Goal: Task Accomplishment & Management: Manage account settings

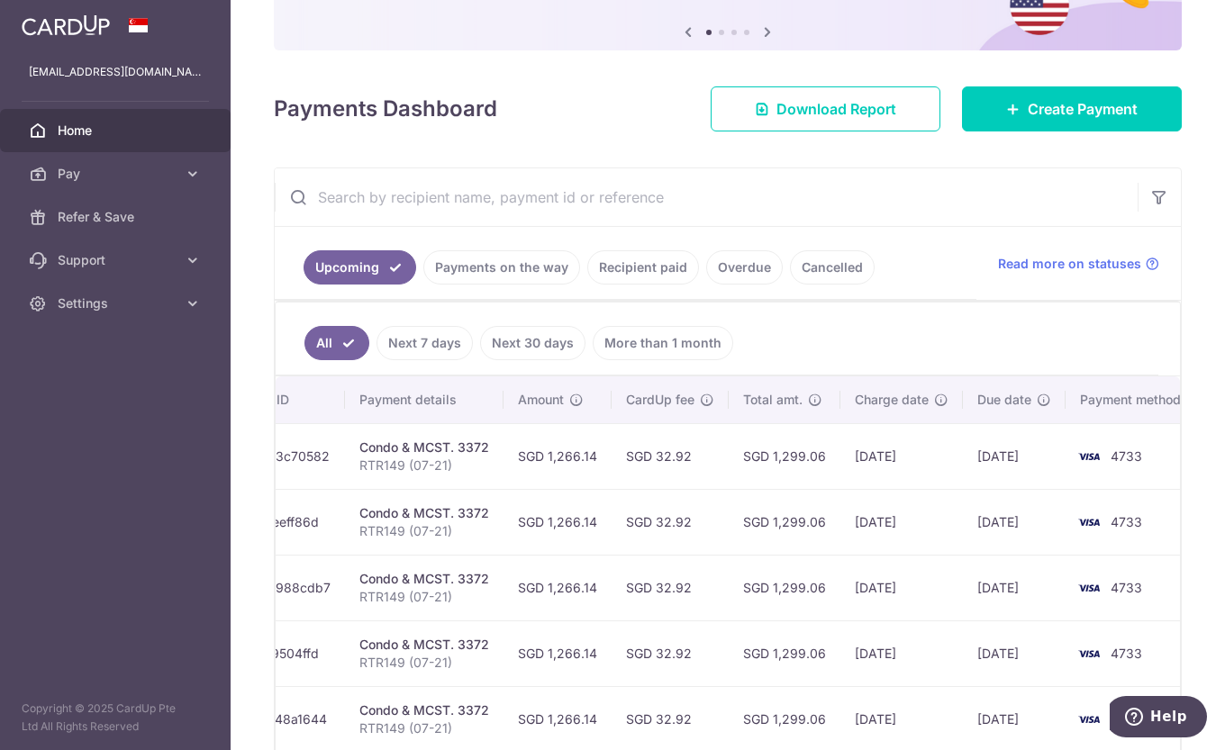
scroll to position [0, 320]
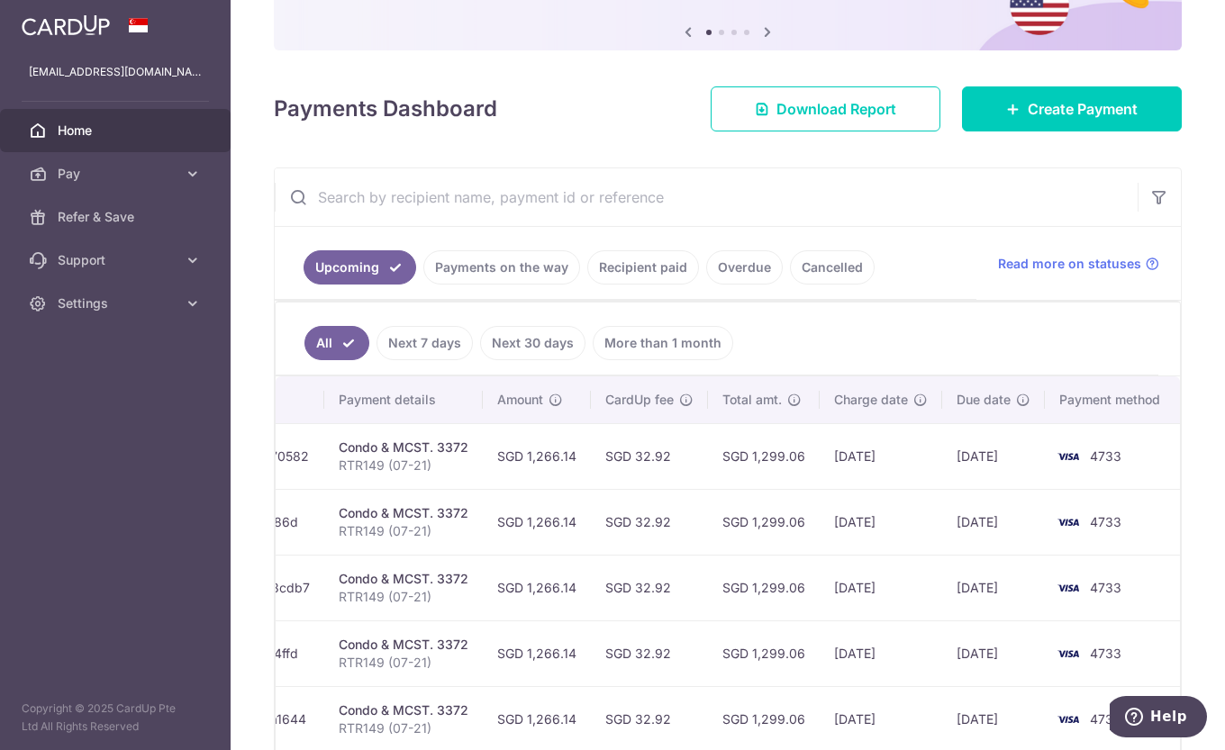
drag, startPoint x: 967, startPoint y: 522, endPoint x: 940, endPoint y: 518, distance: 26.4
click at [940, 518] on tr "Update payment Cancel payment Scheduled for charge txn_fb37eeff86d Condo & MCST…" at bounding box center [569, 522] width 1226 height 66
drag, startPoint x: 940, startPoint y: 518, endPoint x: 858, endPoint y: 530, distance: 83.7
click at [858, 530] on td "[DATE]" at bounding box center [881, 522] width 123 height 66
click at [860, 510] on td "30/12/2025" at bounding box center [881, 522] width 123 height 66
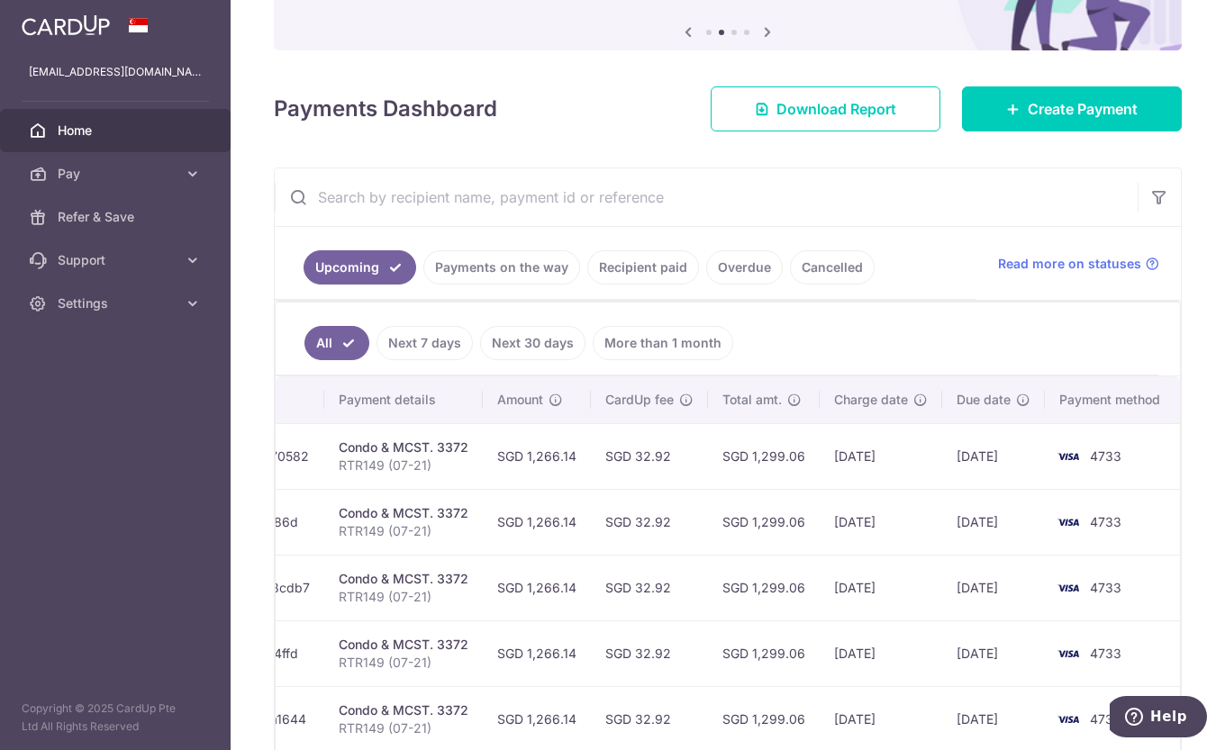
drag, startPoint x: 775, startPoint y: 522, endPoint x: 582, endPoint y: 550, distance: 194.9
click at [582, 550] on tr "Update payment Cancel payment Scheduled for charge txn_fb37eeff86d Condo & MCST…" at bounding box center [569, 522] width 1226 height 66
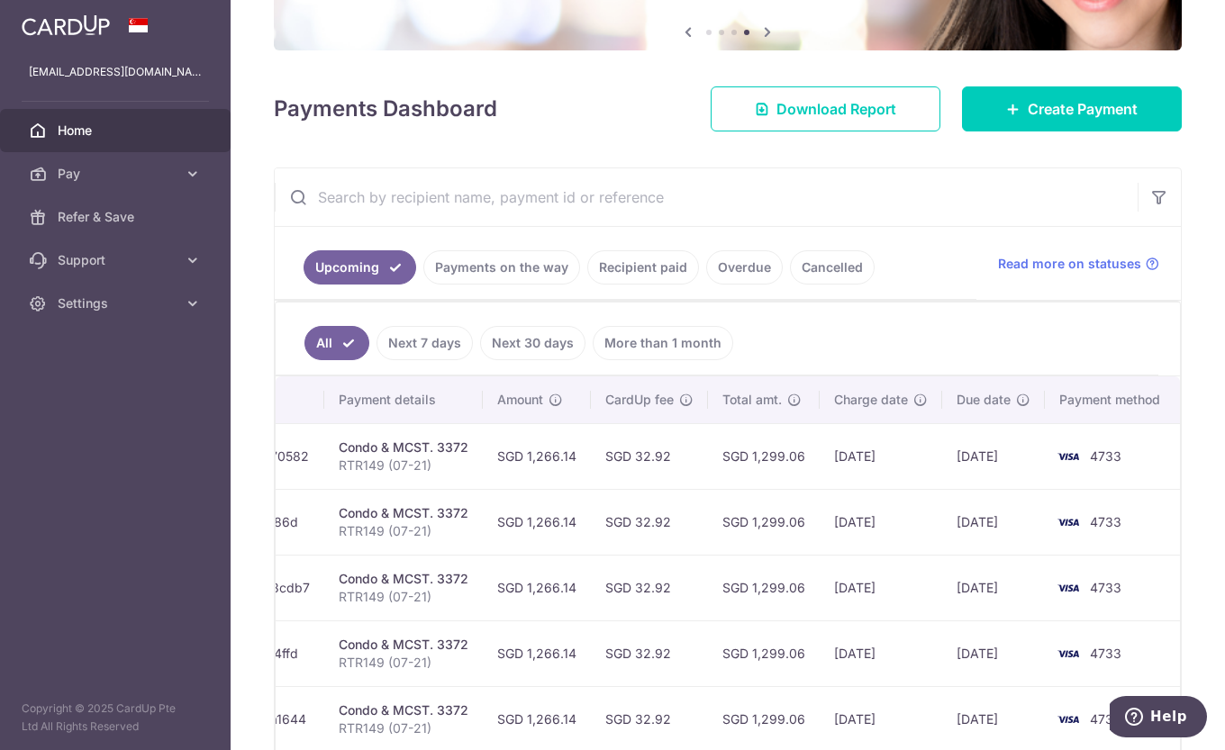
drag, startPoint x: 582, startPoint y: 550, endPoint x: 799, endPoint y: 480, distance: 228.2
click at [799, 480] on td "SGD 1,299.06" at bounding box center [764, 456] width 112 height 66
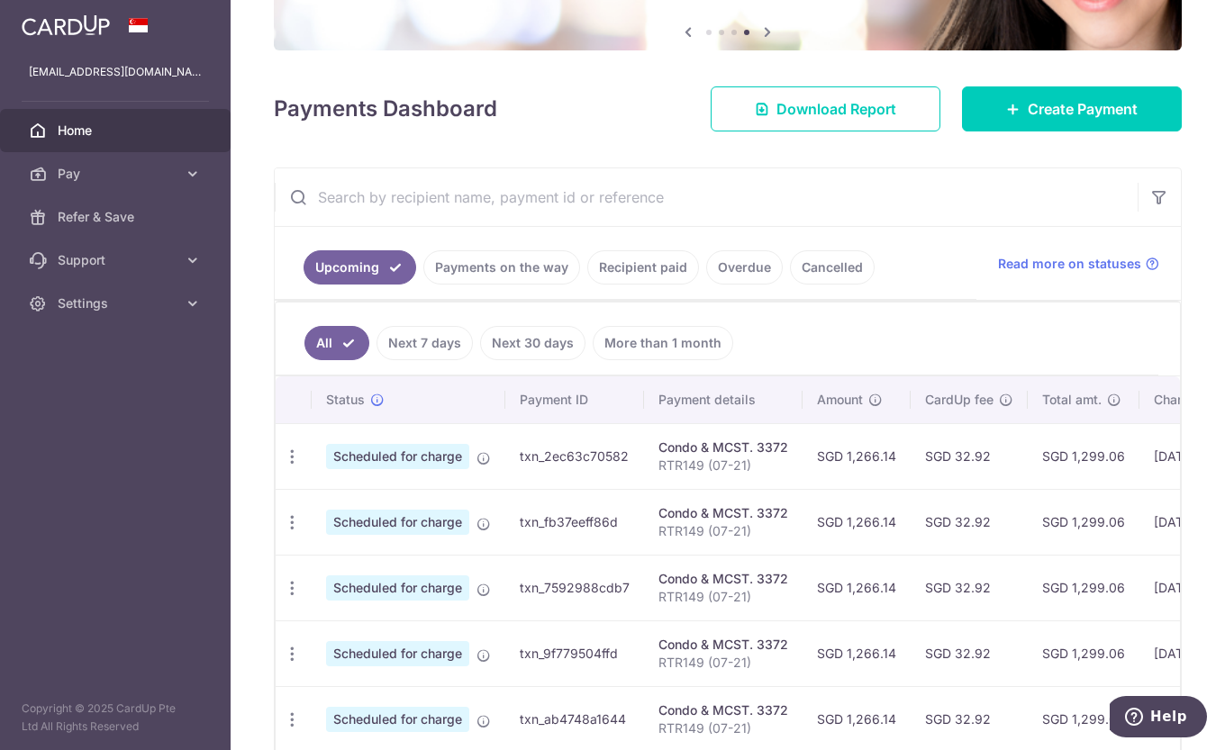
drag, startPoint x: 565, startPoint y: 651, endPoint x: 89, endPoint y: 614, distance: 477.1
click at [89, 614] on main "ylstom@gmail.com Home Pay Payments Recipients Cards Refer & Save Support FAQ Co…" at bounding box center [612, 375] width 1225 height 750
click at [600, 513] on td "txn_fb37eeff86d" at bounding box center [574, 522] width 139 height 66
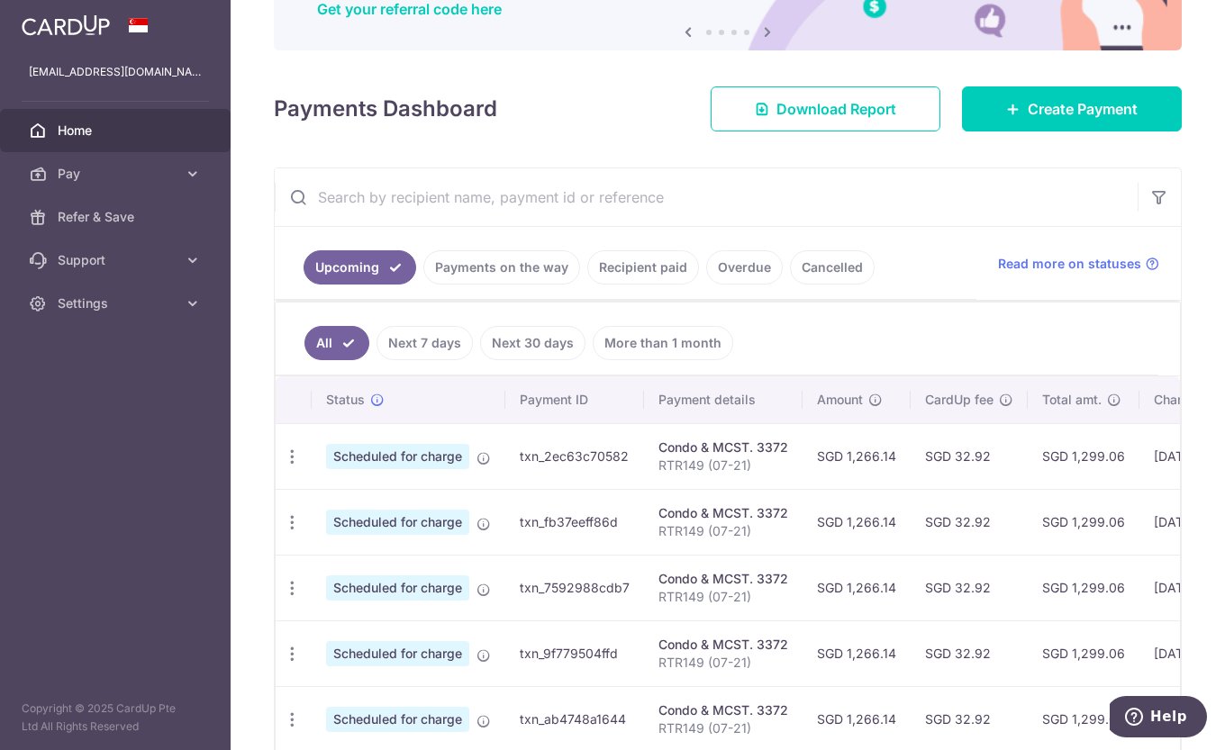
click at [286, 461] on icon "button" at bounding box center [292, 457] width 19 height 19
click at [331, 507] on span "Update payment" at bounding box center [388, 506] width 123 height 22
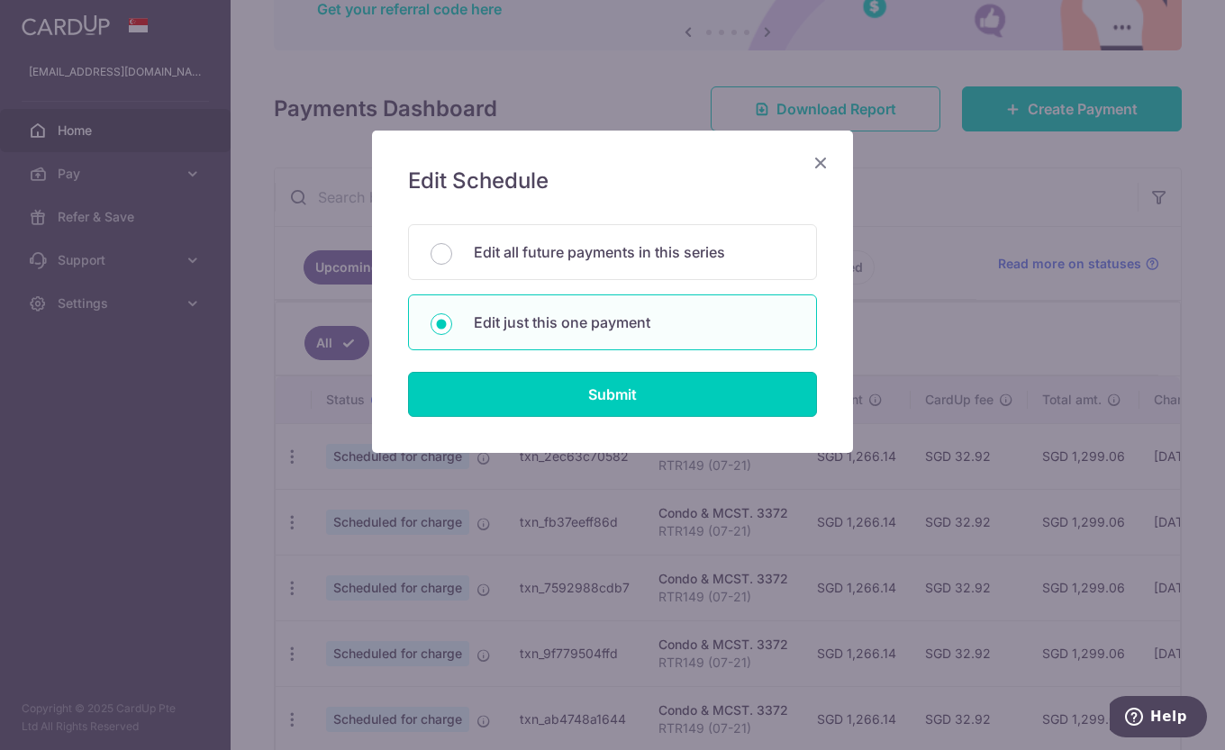
click at [475, 408] on input "Submit" at bounding box center [612, 394] width 409 height 45
radio input "true"
type input "1,266.14"
type input "05/10/2025"
type input "RTR149 (07-21)"
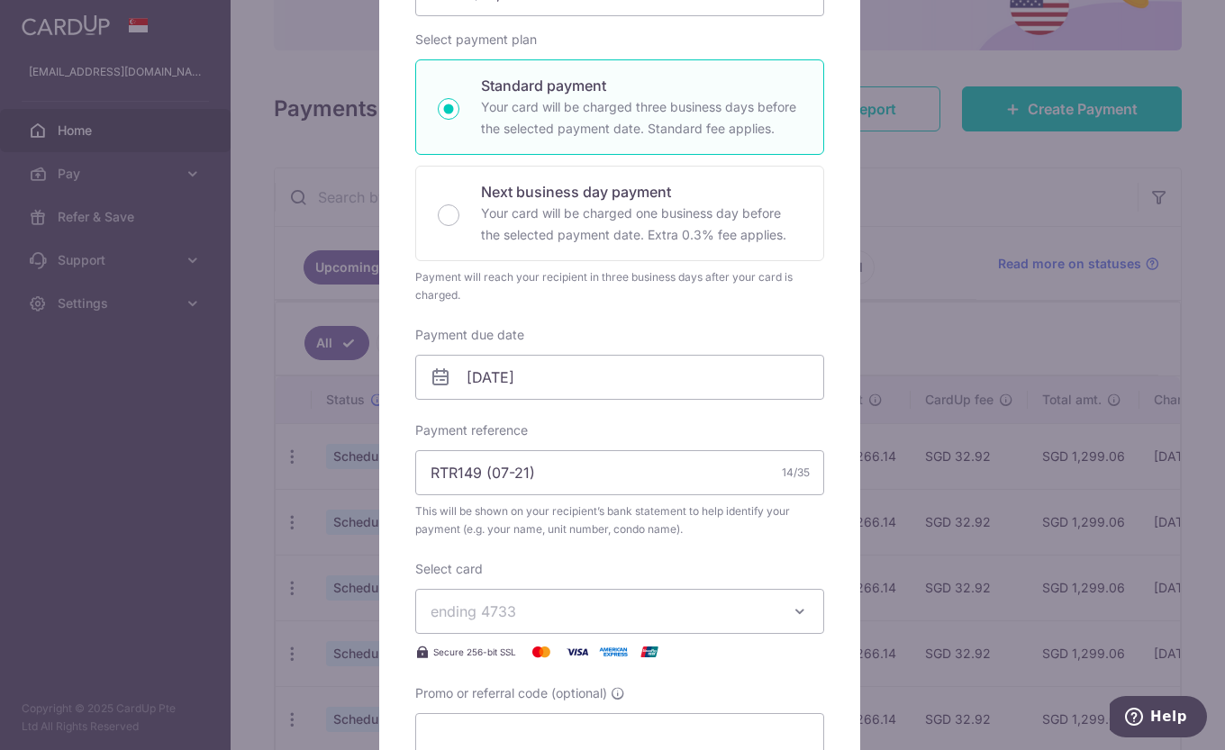
scroll to position [450, 0]
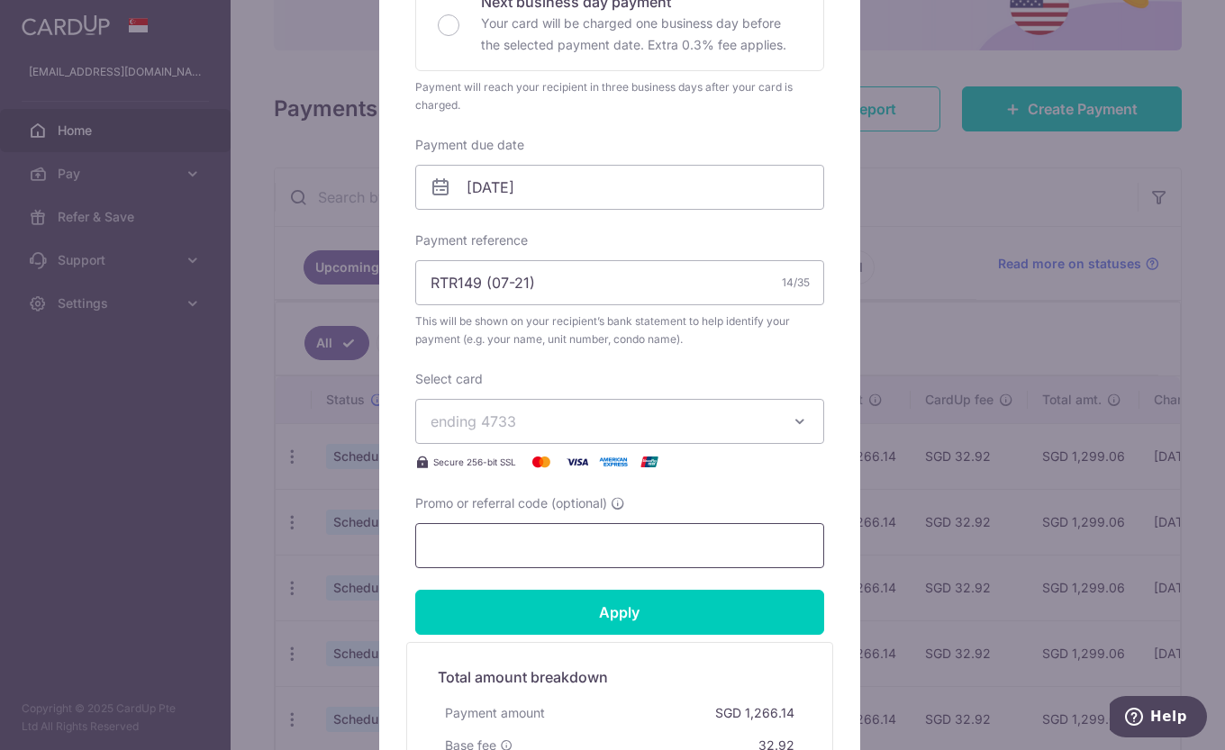
click at [533, 549] on input "Promo or referral code (optional)" at bounding box center [619, 545] width 409 height 45
type input "nic170"
click at [666, 611] on input "Apply" at bounding box center [619, 612] width 409 height 45
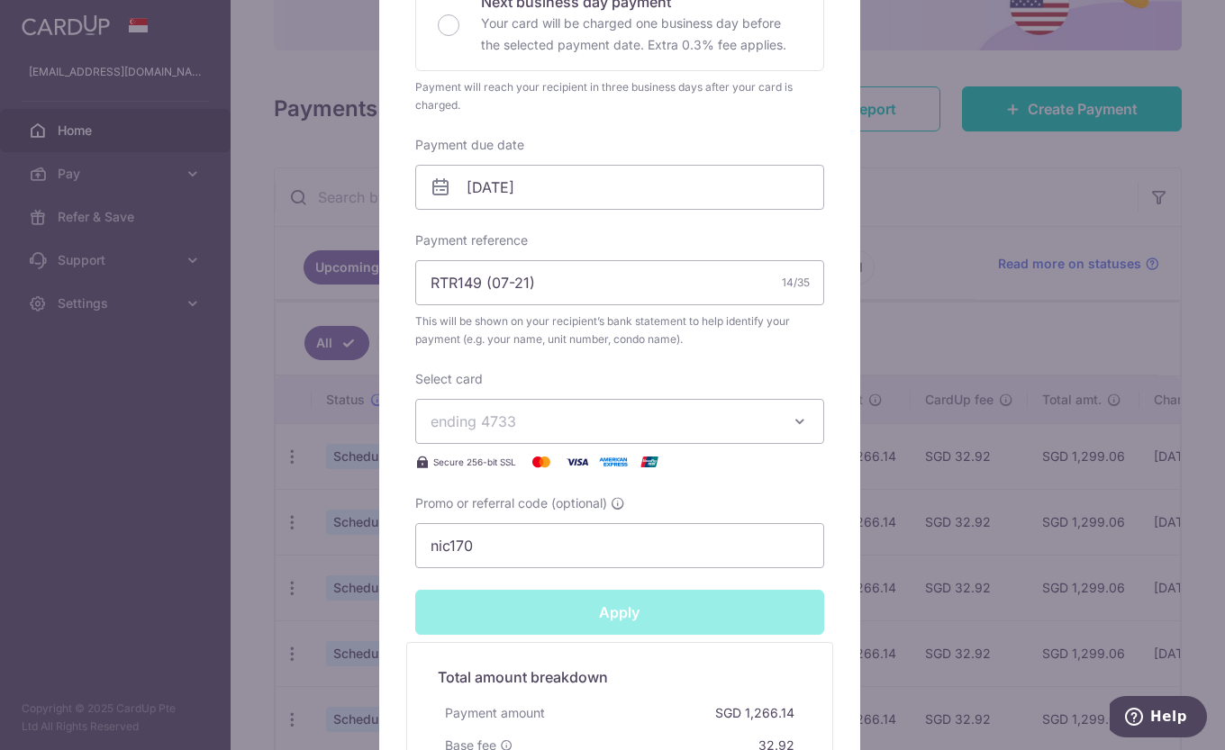
type input "Successfully Applied"
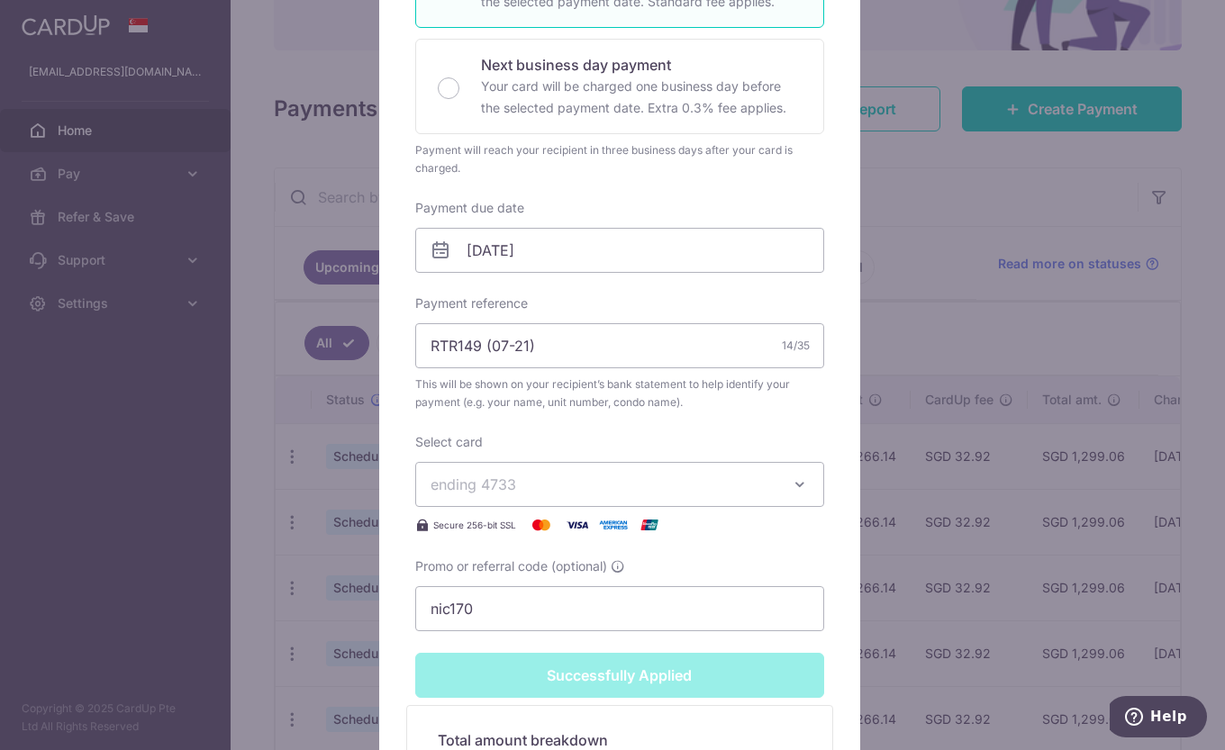
scroll to position [513, 0]
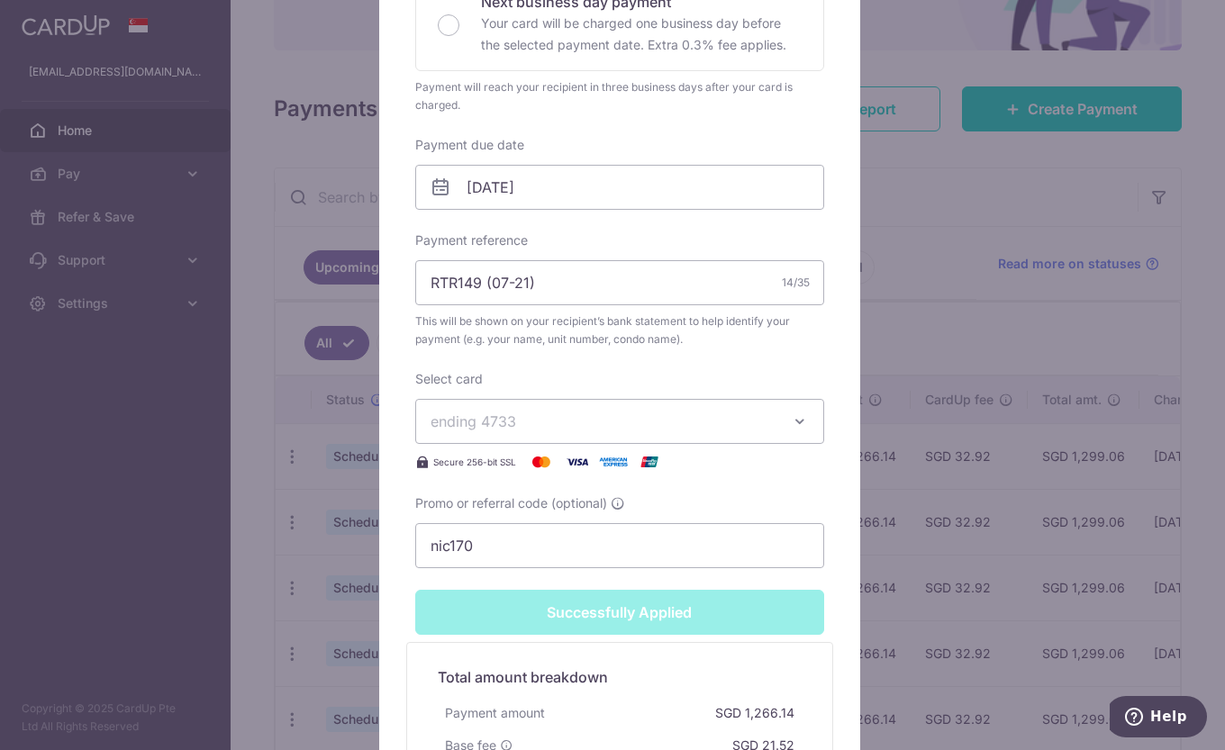
click at [935, 514] on div "Edit payment By clicking apply, you will make changes to all payments to 3372 s…" at bounding box center [612, 375] width 1225 height 750
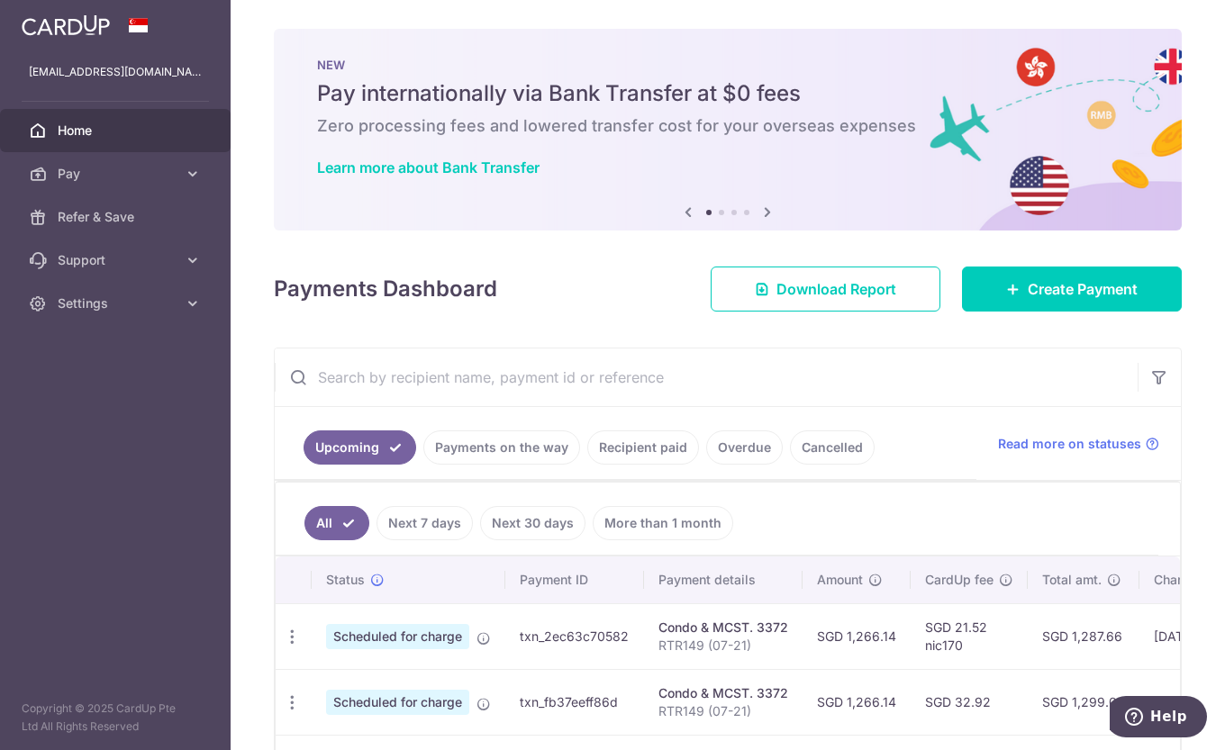
click at [640, 439] on link "Recipient paid" at bounding box center [643, 448] width 112 height 34
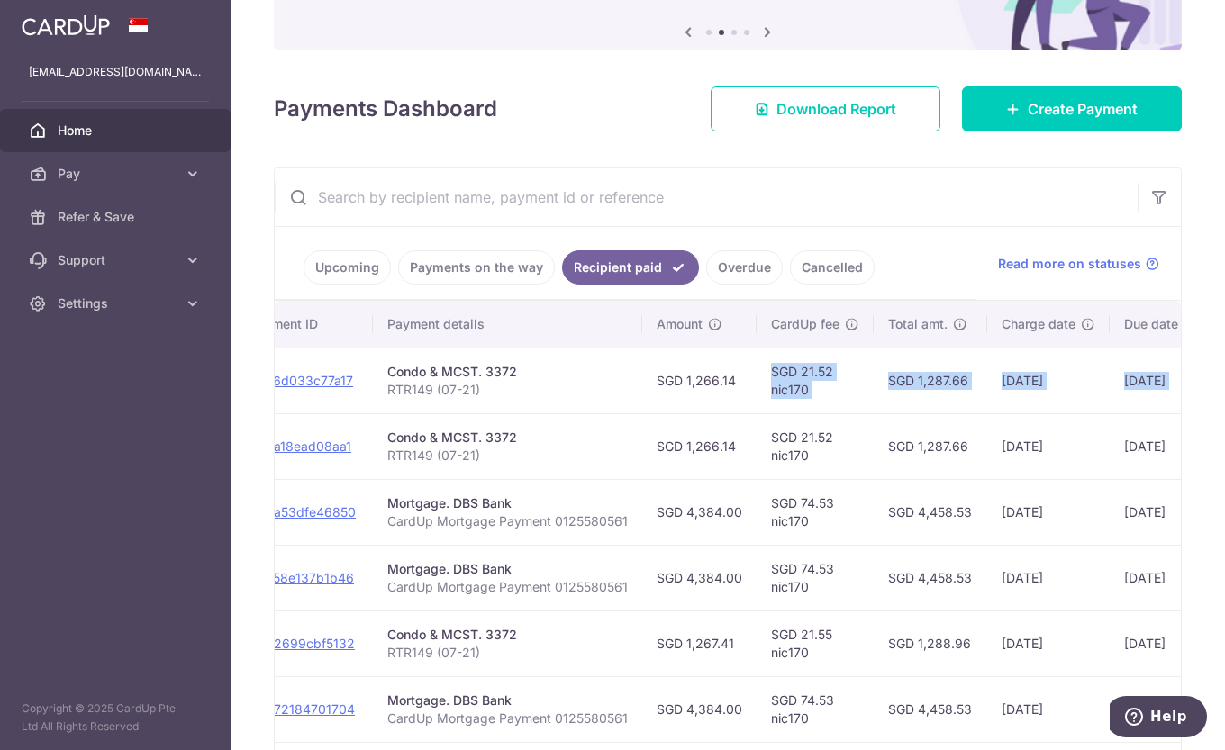
scroll to position [0, 389]
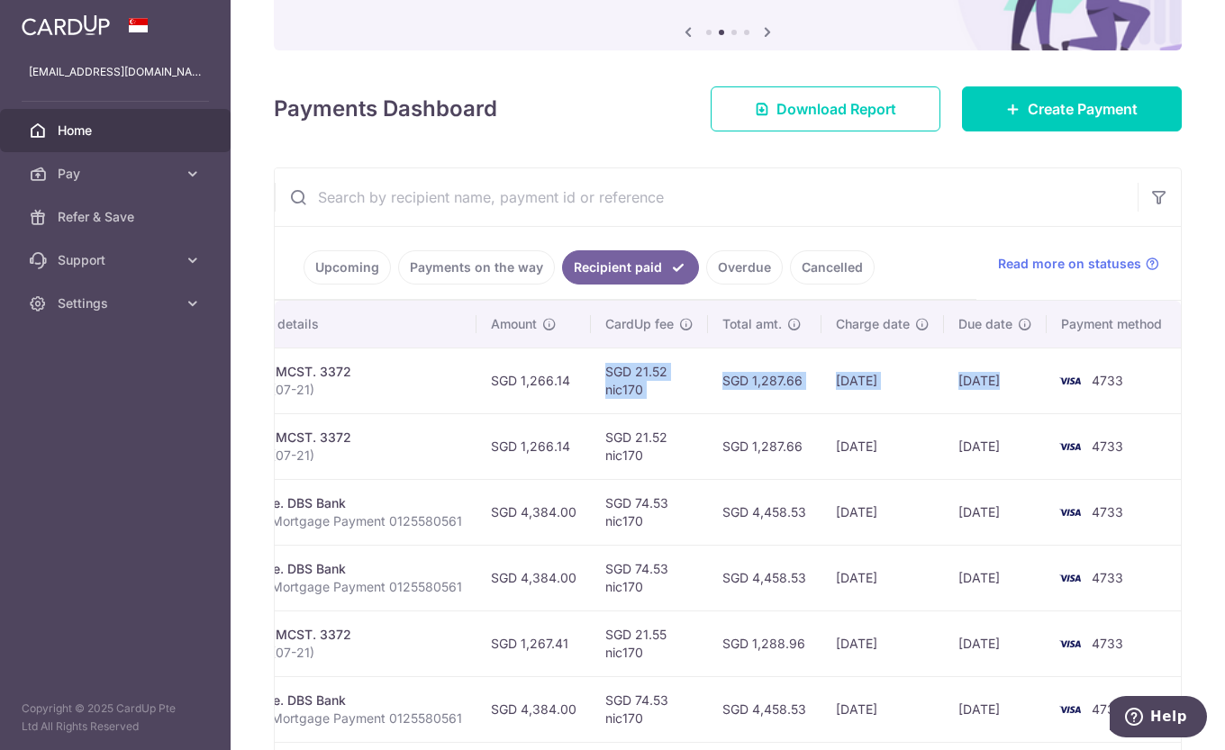
drag, startPoint x: 939, startPoint y: 379, endPoint x: 1046, endPoint y: 405, distance: 110.3
click at [1046, 405] on tr "PDF Receipt Payment Sent txn_6d033c77a17 Condo & MCST. 3372 RTR149 (07-21) SGD …" at bounding box center [535, 381] width 1298 height 66
drag, startPoint x: 1046, startPoint y: 405, endPoint x: 978, endPoint y: 423, distance: 69.9
click at [978, 423] on td "04/04/2025" at bounding box center [995, 446] width 103 height 66
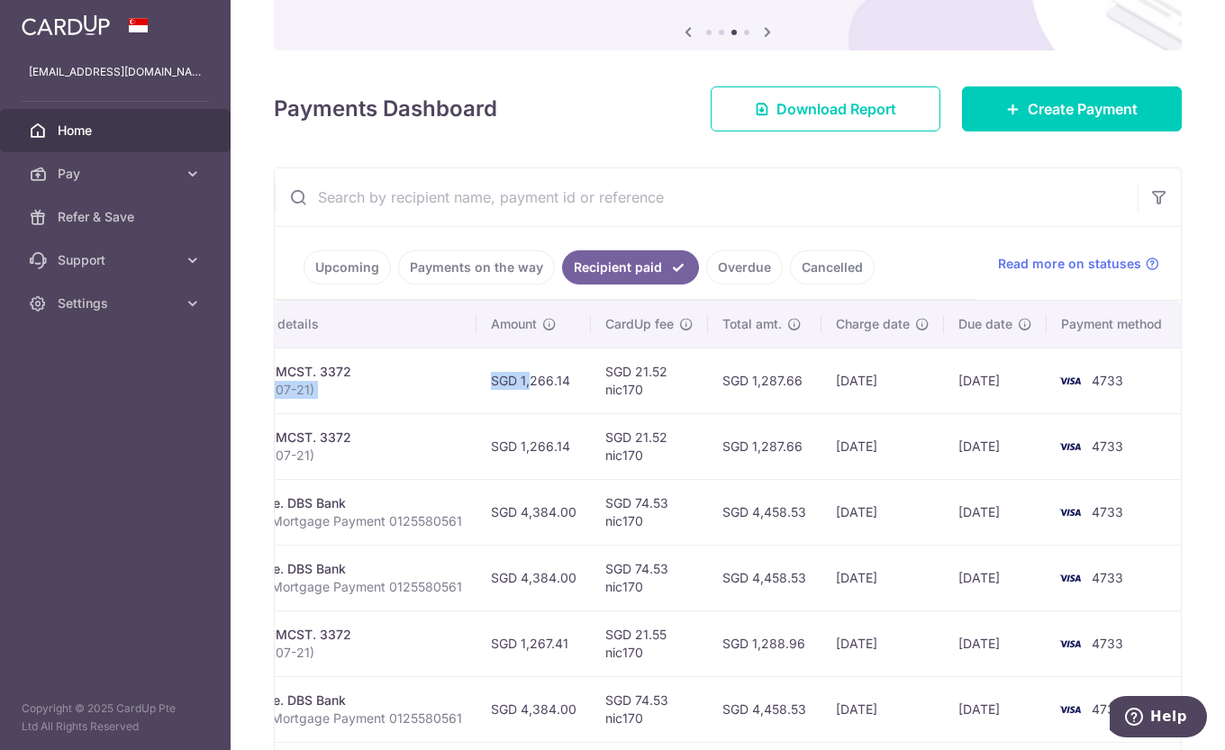
scroll to position [0, 0]
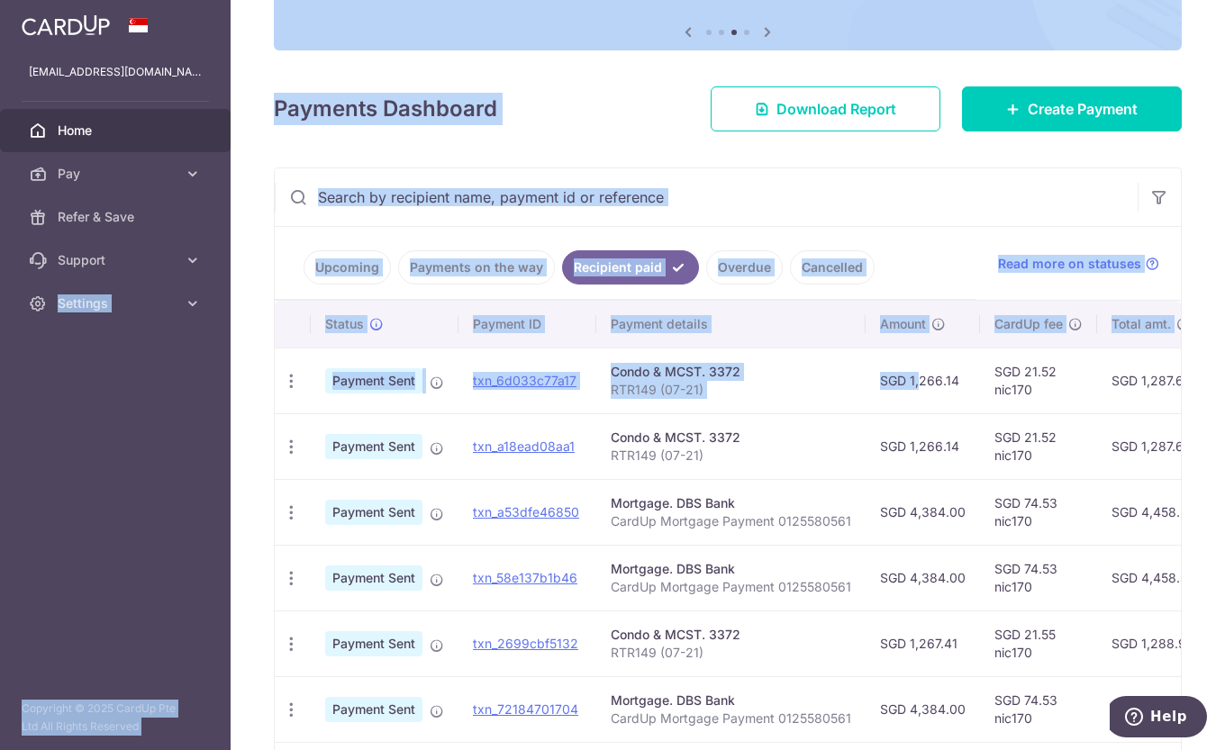
drag, startPoint x: 501, startPoint y: 386, endPoint x: -4, endPoint y: 390, distance: 504.5
click at [0, 390] on html "ylstom@gmail.com Home Pay Payments Recipients Cards Refer & Save Support FAQ Co…" at bounding box center [612, 375] width 1225 height 750
click at [442, 398] on td "Payment Sent" at bounding box center [385, 381] width 148 height 66
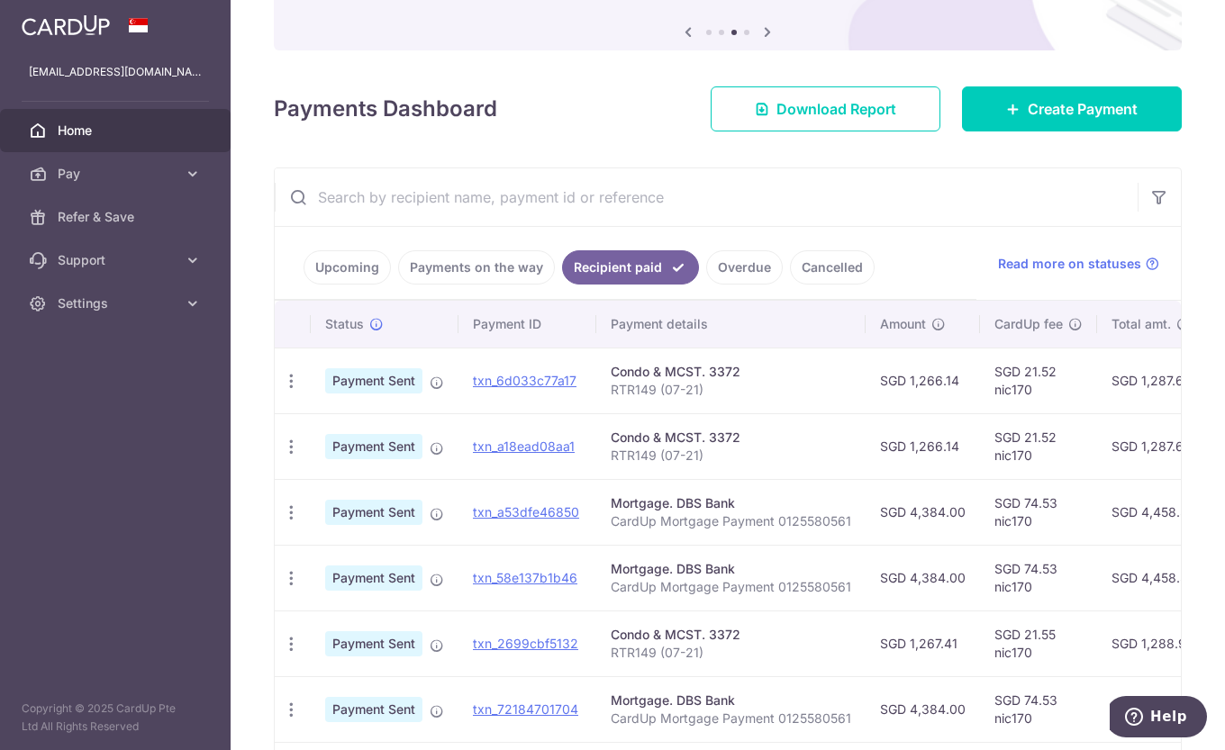
click at [361, 269] on link "Upcoming" at bounding box center [347, 267] width 87 height 34
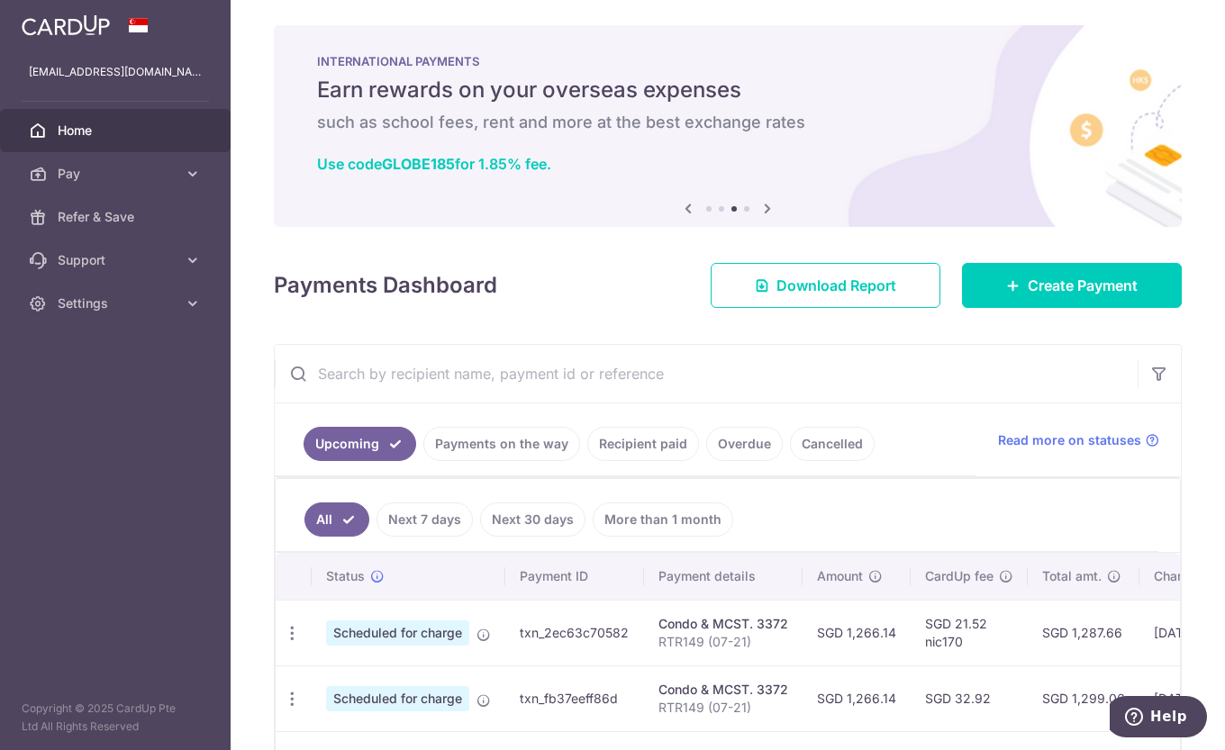
scroll to position [180, 0]
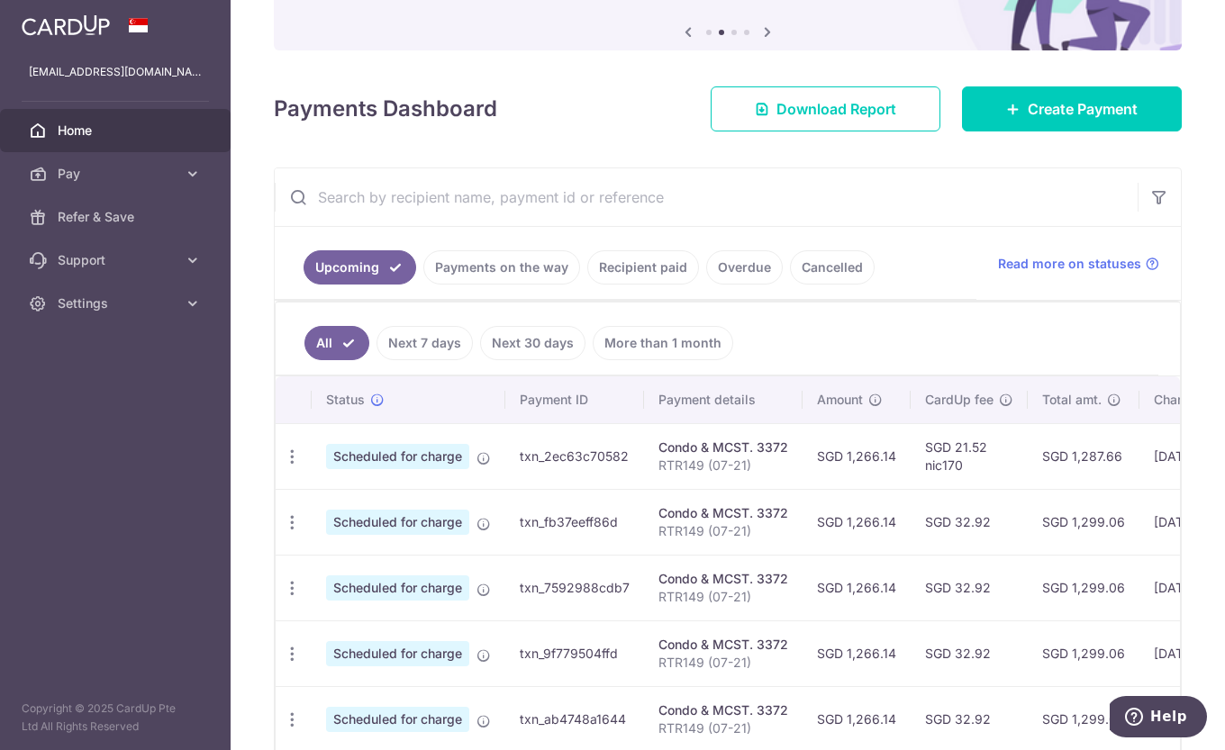
click at [292, 458] on icon "button" at bounding box center [292, 457] width 19 height 19
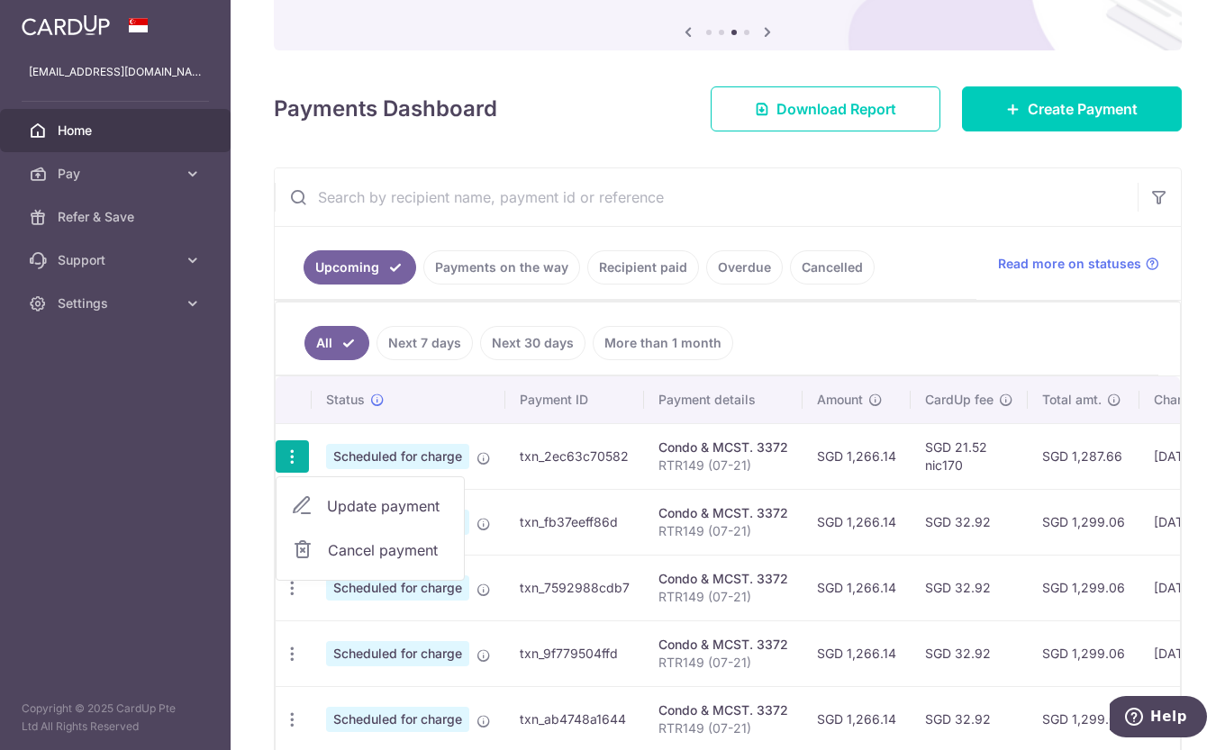
click at [422, 504] on span "Update payment" at bounding box center [388, 506] width 123 height 22
radio input "true"
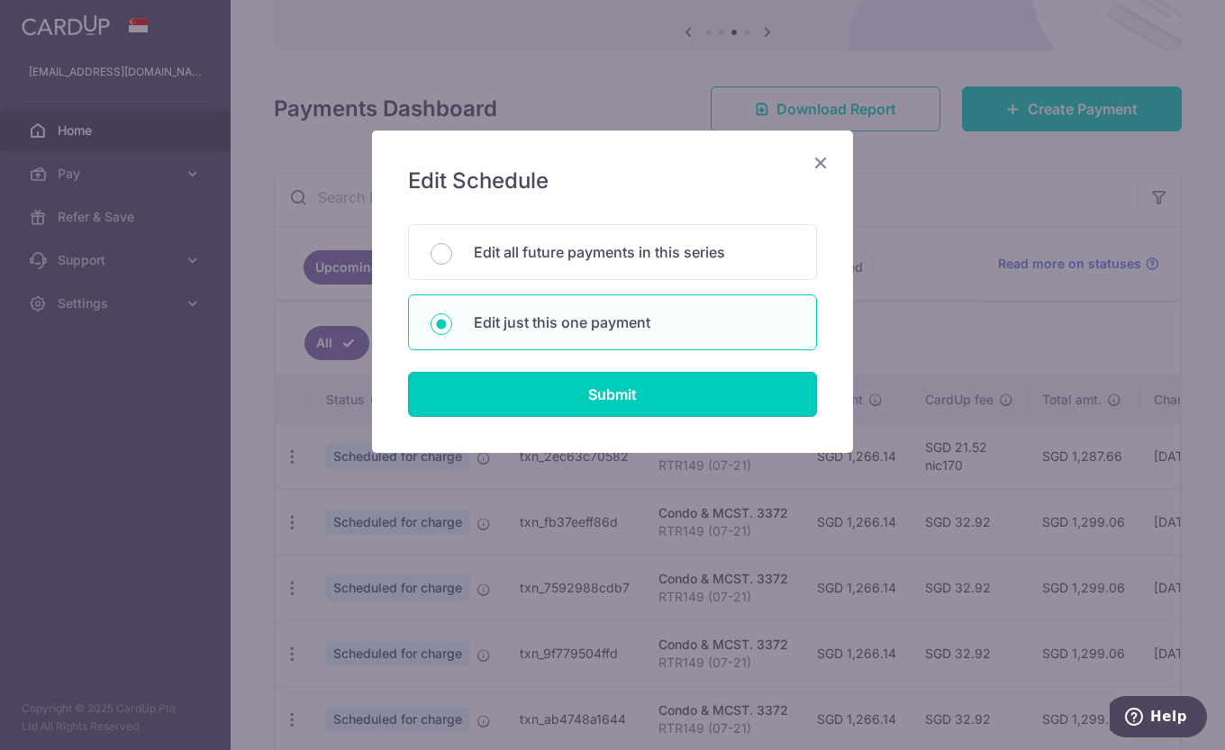
click at [584, 385] on input "Submit" at bounding box center [612, 394] width 409 height 45
radio input "true"
type input "1,266.14"
type input "05/10/2025"
type input "RTR149 (07-21)"
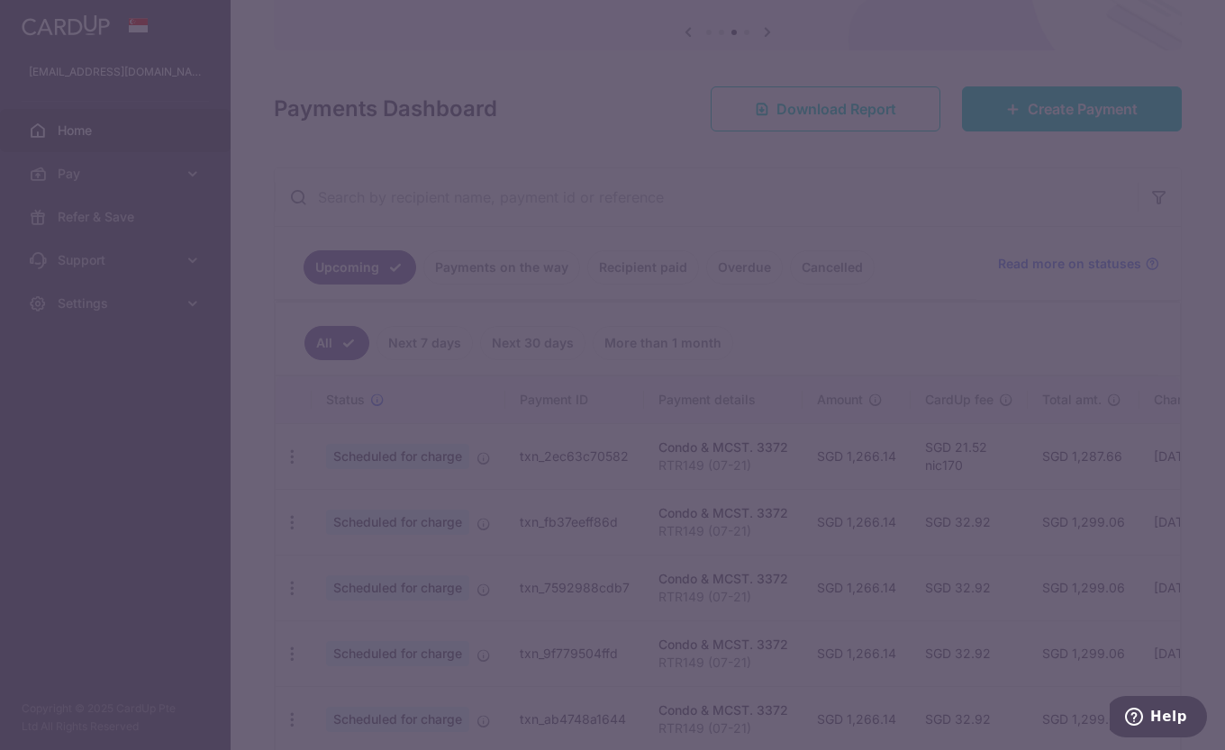
type input "nic170"
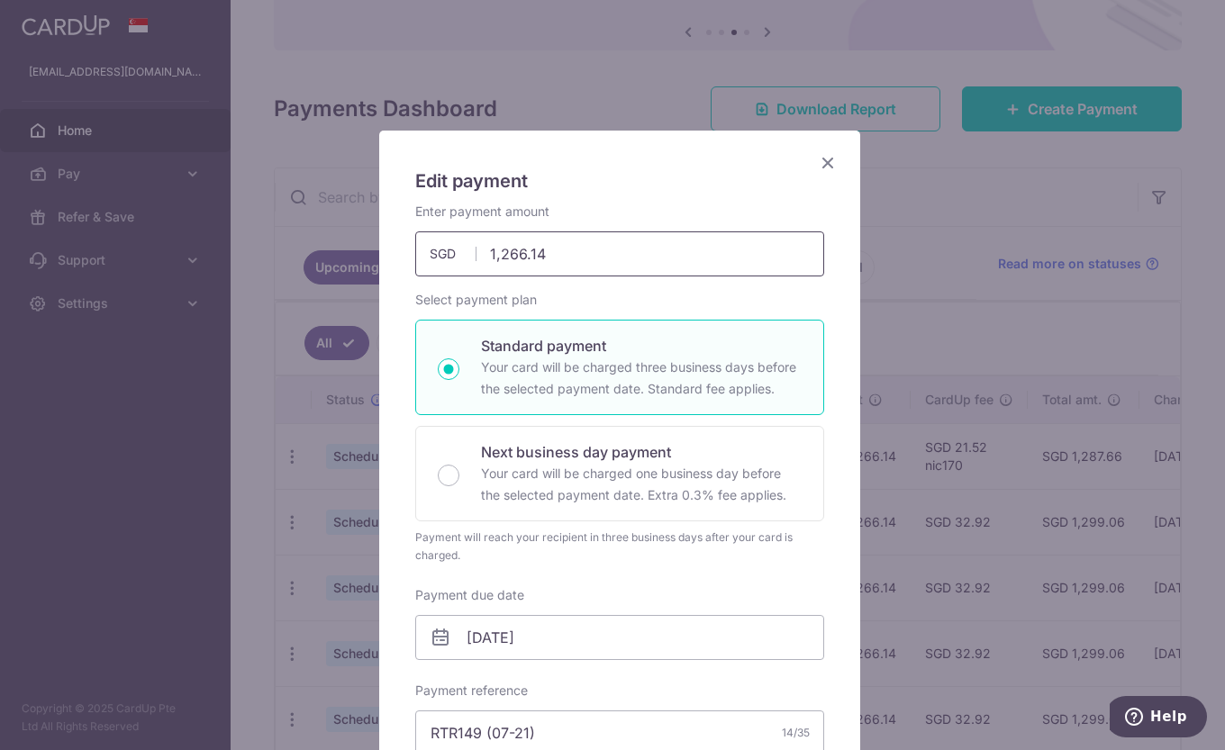
click at [581, 252] on input "1,266.14" at bounding box center [619, 254] width 409 height 45
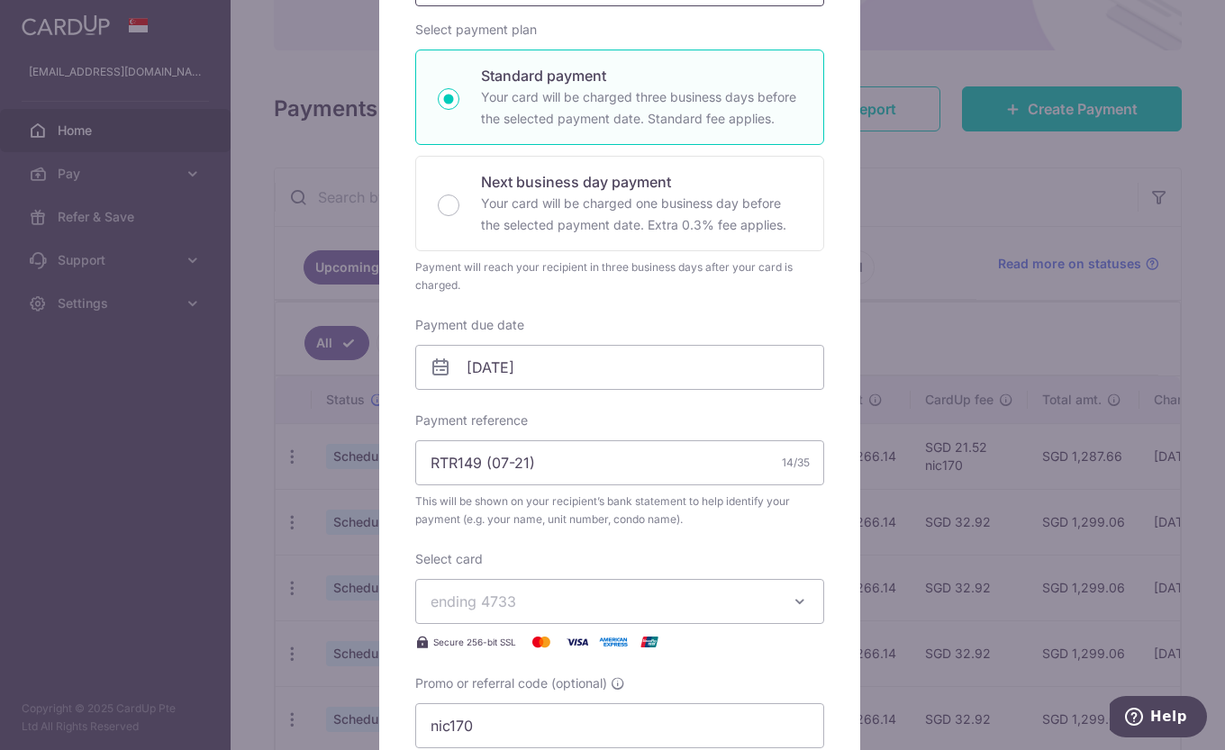
scroll to position [631, 0]
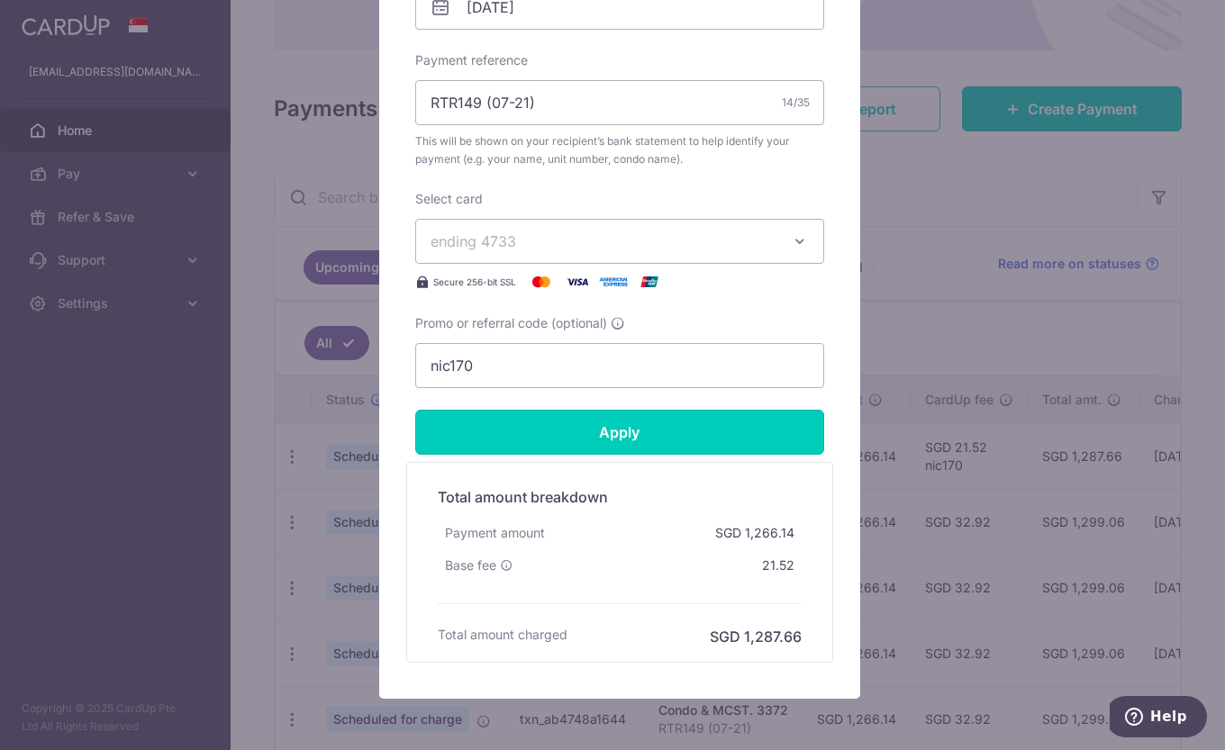
type input "1,268.53"
click at [621, 440] on input "Apply" at bounding box center [619, 432] width 409 height 45
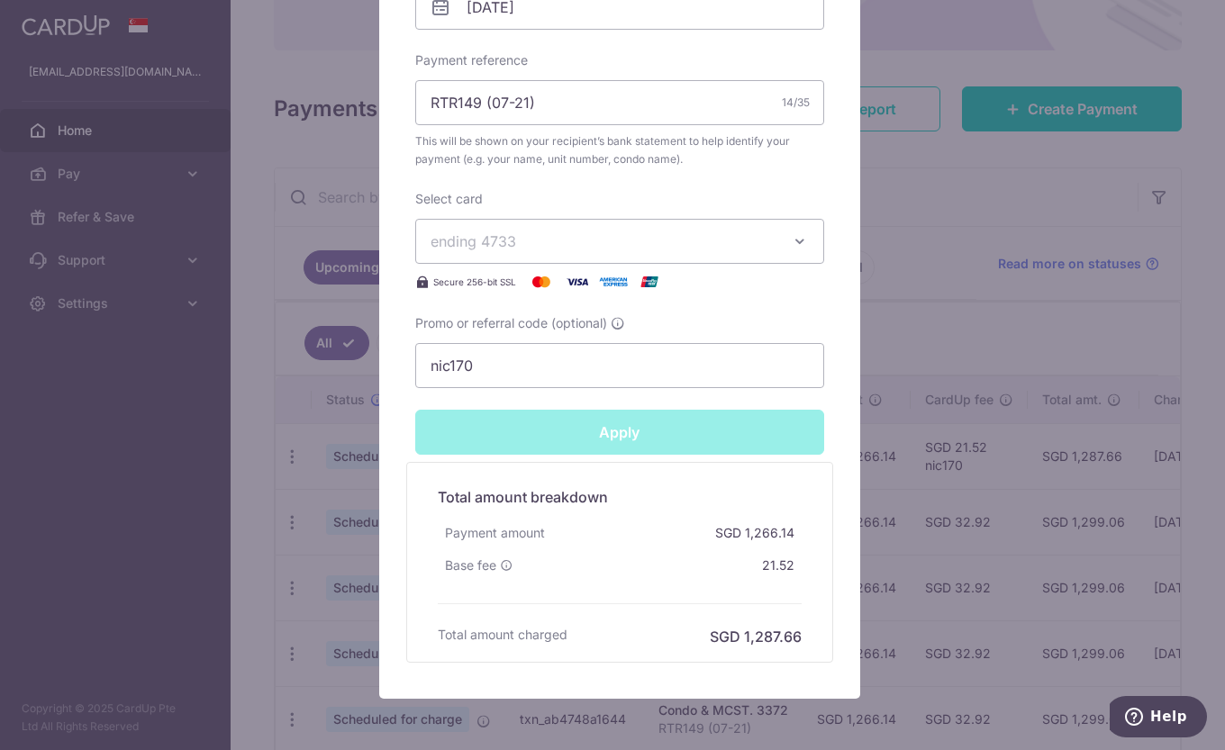
type input "Successfully Applied"
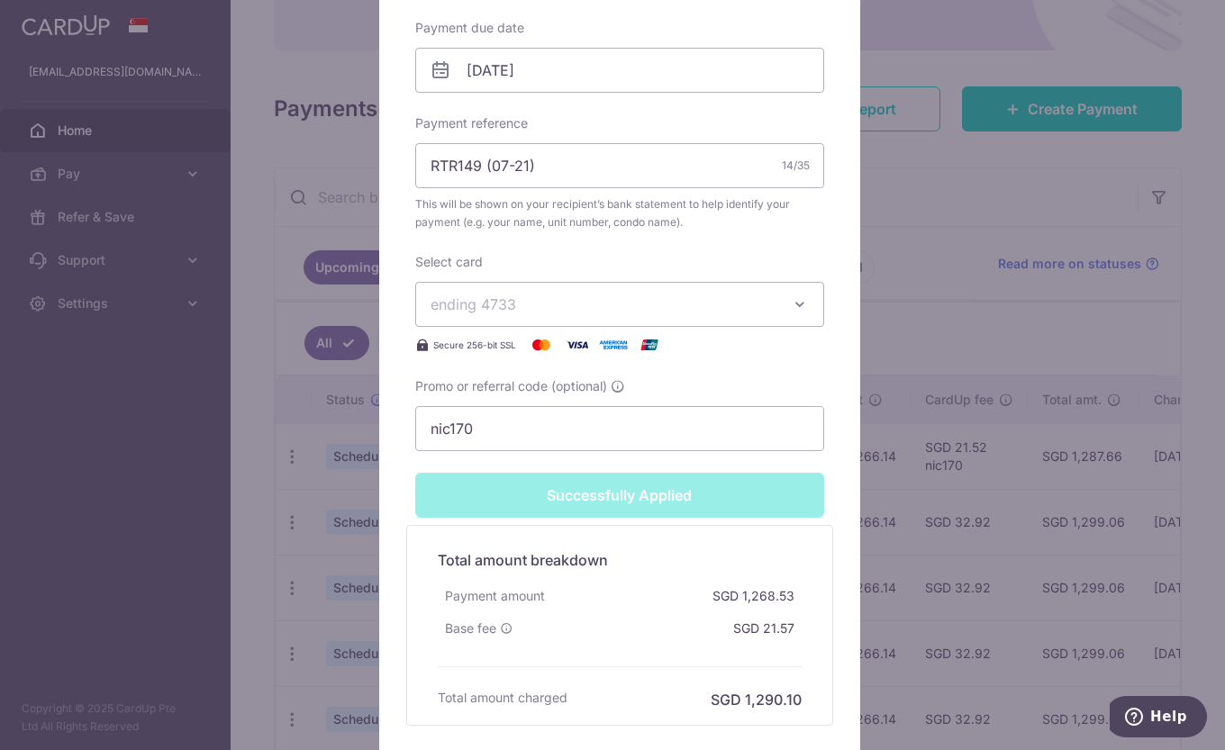
scroll to position [694, 0]
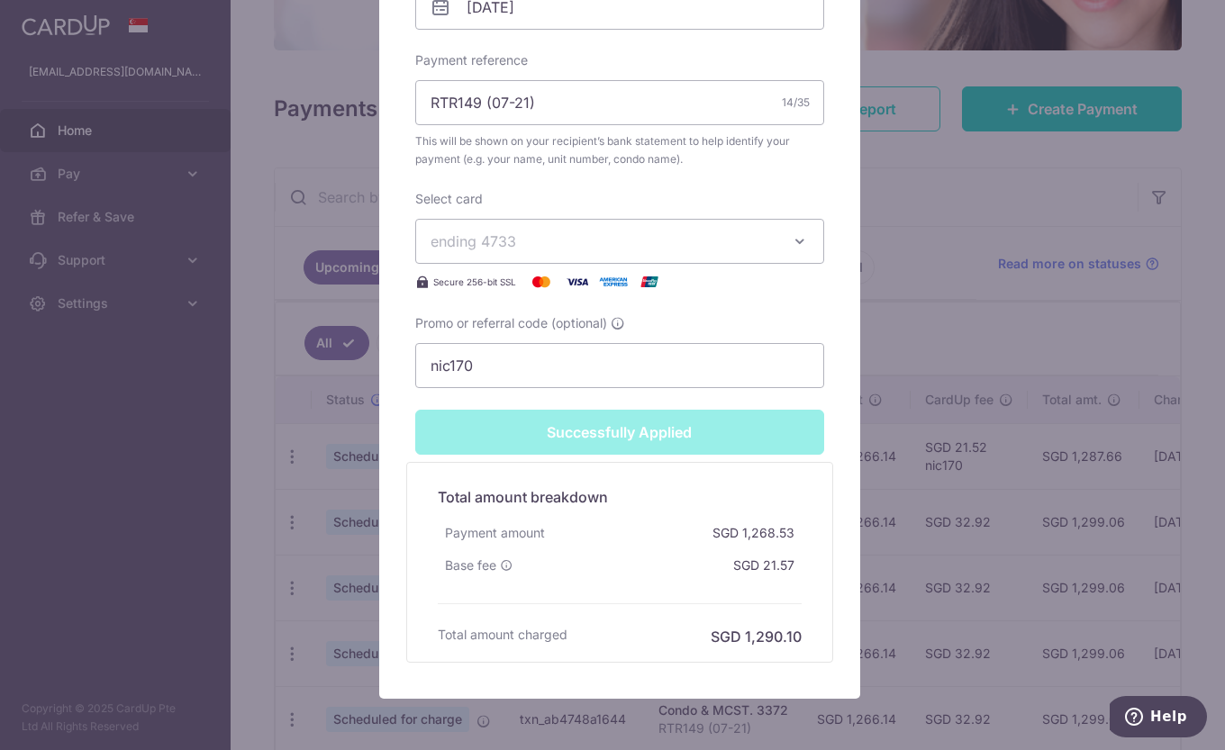
click at [907, 287] on div "Edit payment By clicking apply, you will make changes to all payments to 3372 s…" at bounding box center [612, 375] width 1225 height 750
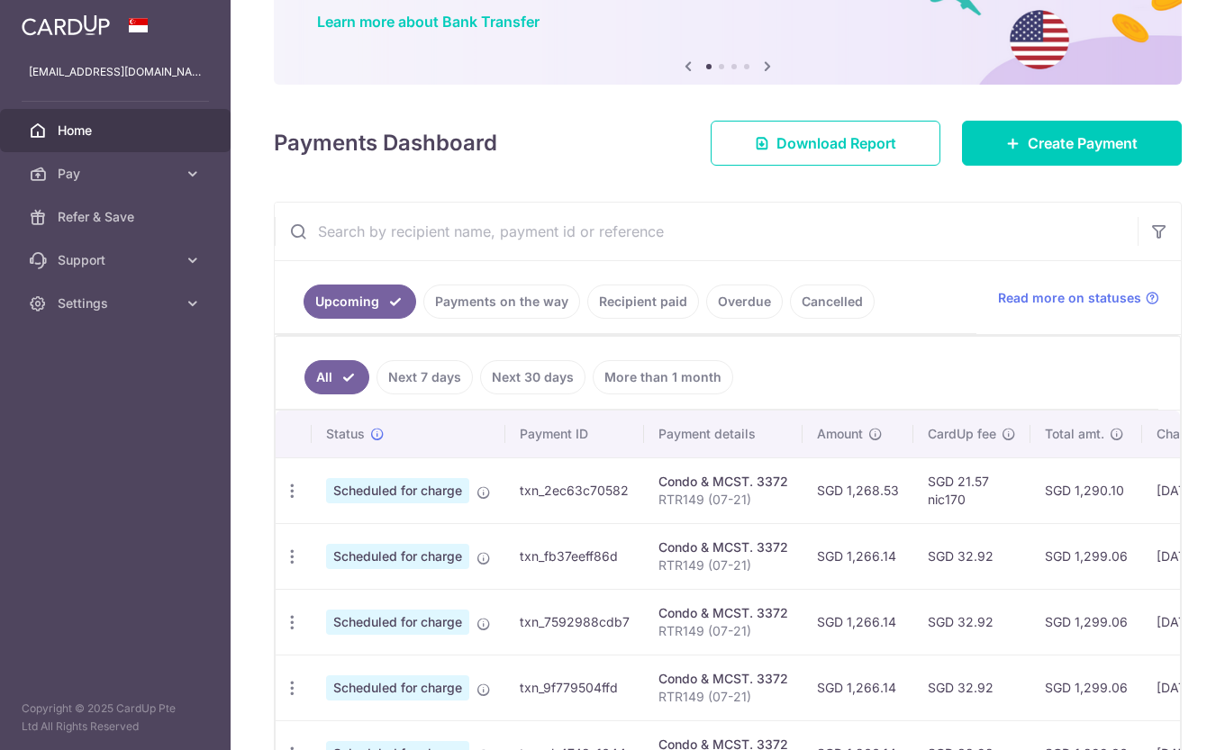
scroll to position [180, 0]
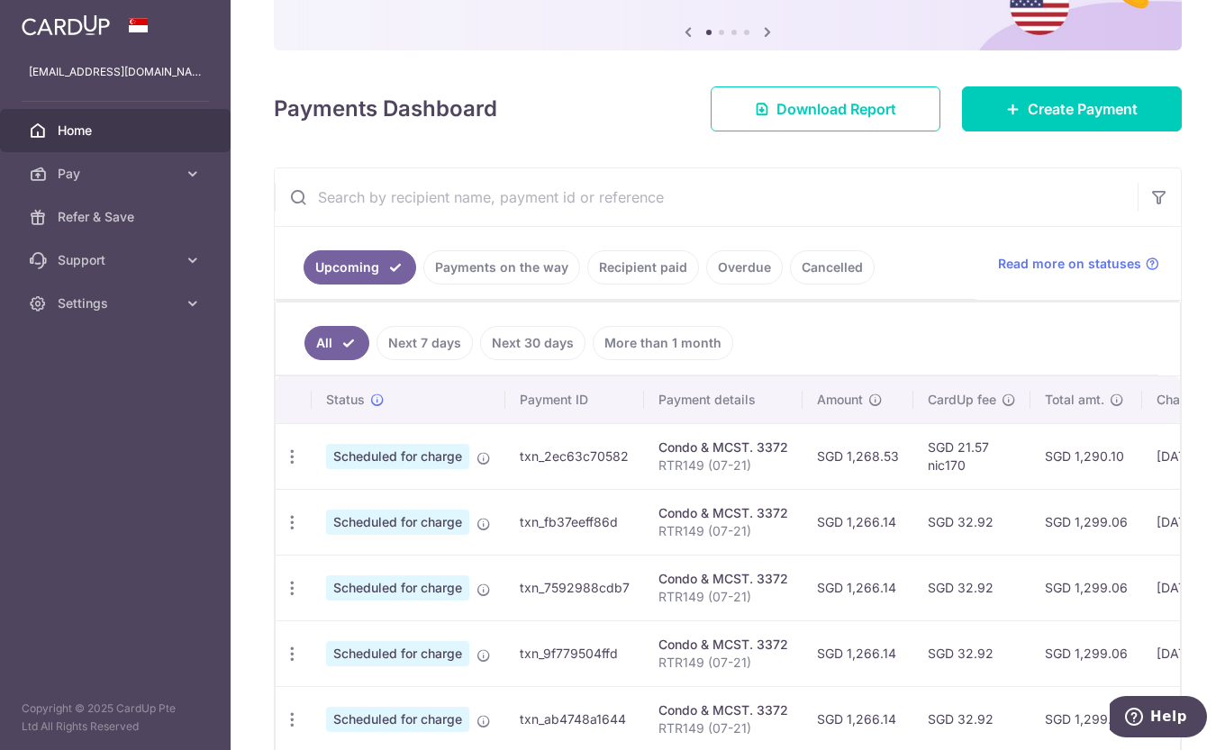
click at [295, 533] on div "Update payment Cancel payment" at bounding box center [292, 522] width 33 height 33
click at [289, 521] on icon "button" at bounding box center [292, 522] width 19 height 19
click at [327, 568] on span "Update payment" at bounding box center [388, 572] width 123 height 22
radio input "true"
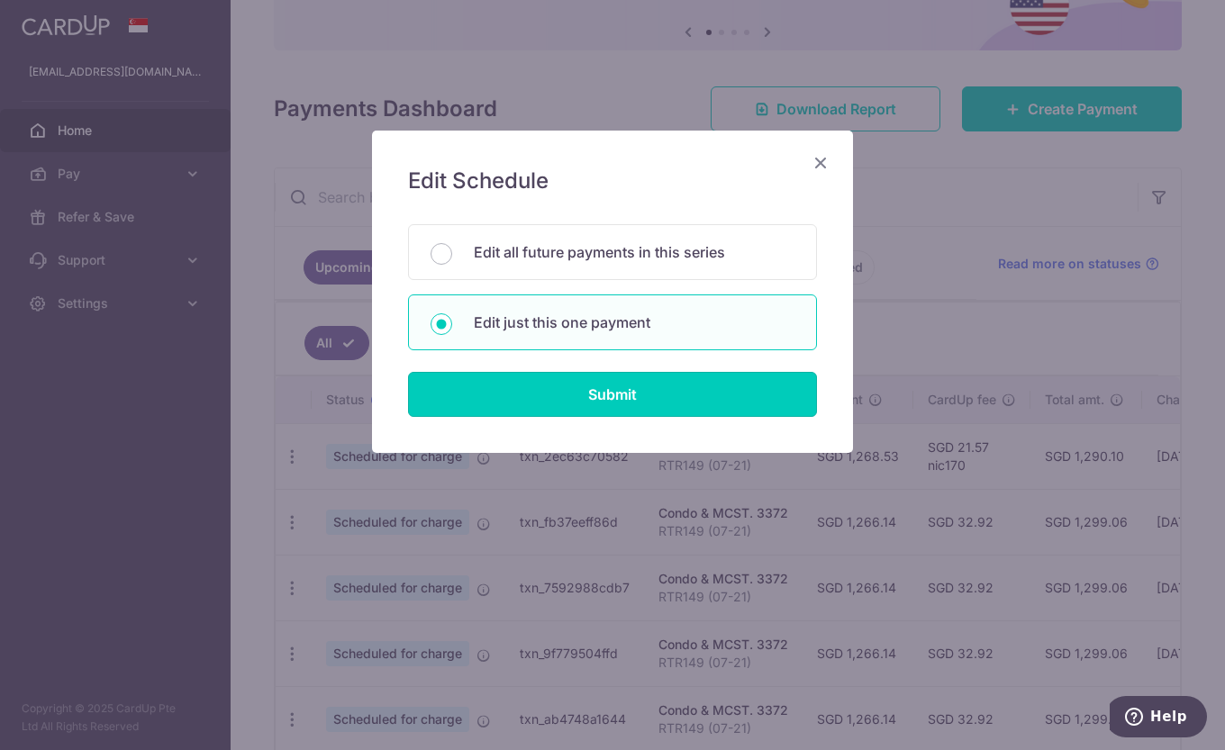
click at [586, 402] on input "Submit" at bounding box center [612, 394] width 409 height 45
radio input "true"
type input "1,266.14"
type input "[DATE]"
type input "RTR149 (07-21)"
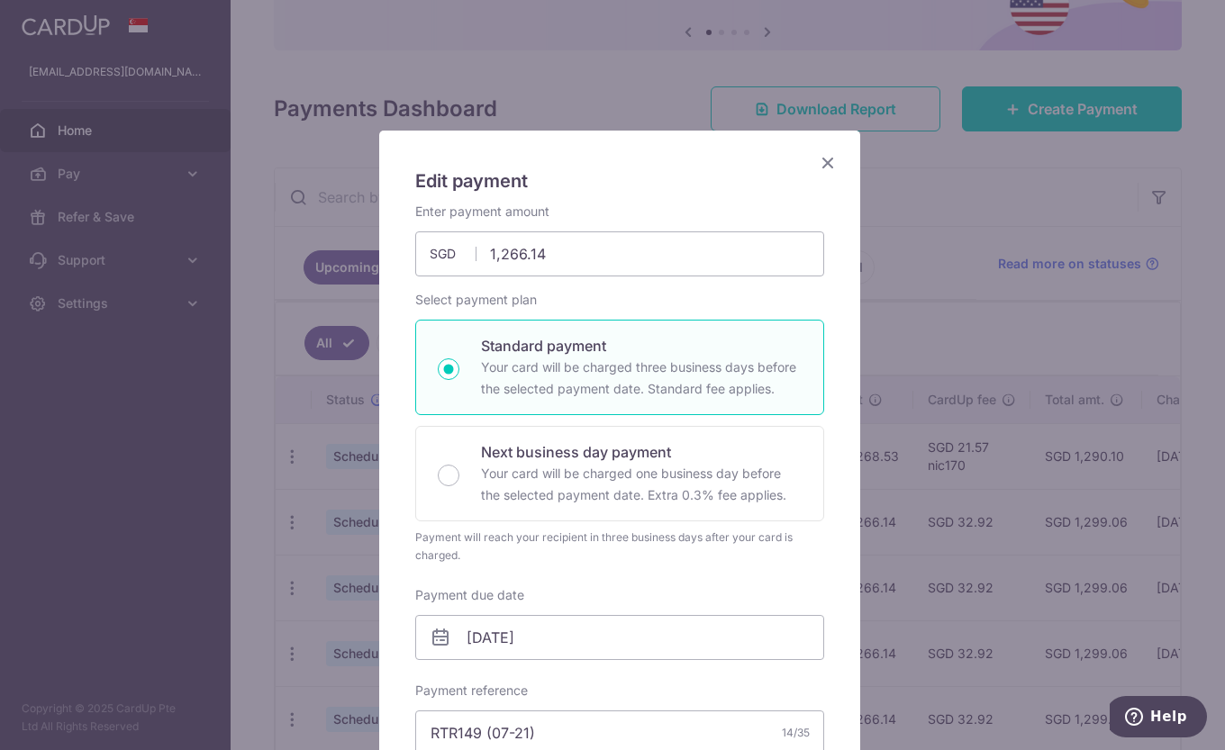
scroll to position [270, 0]
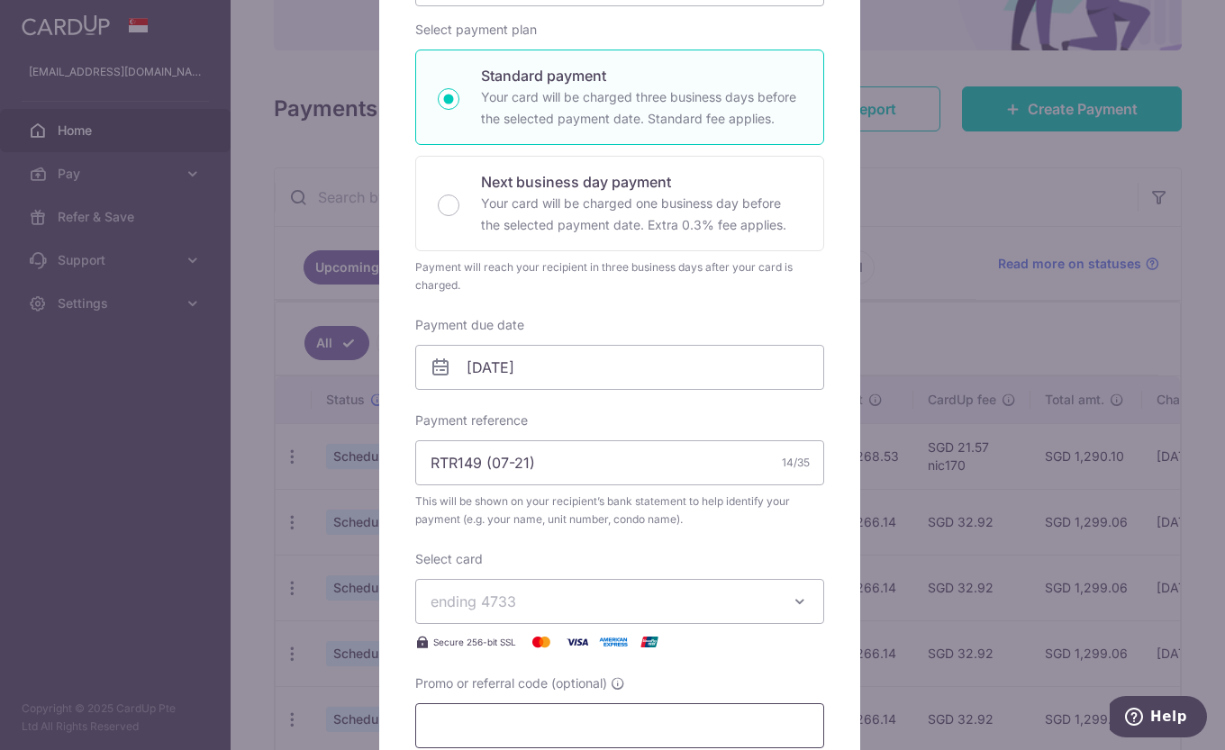
click at [500, 718] on input "Promo or referral code (optional)" at bounding box center [619, 726] width 409 height 45
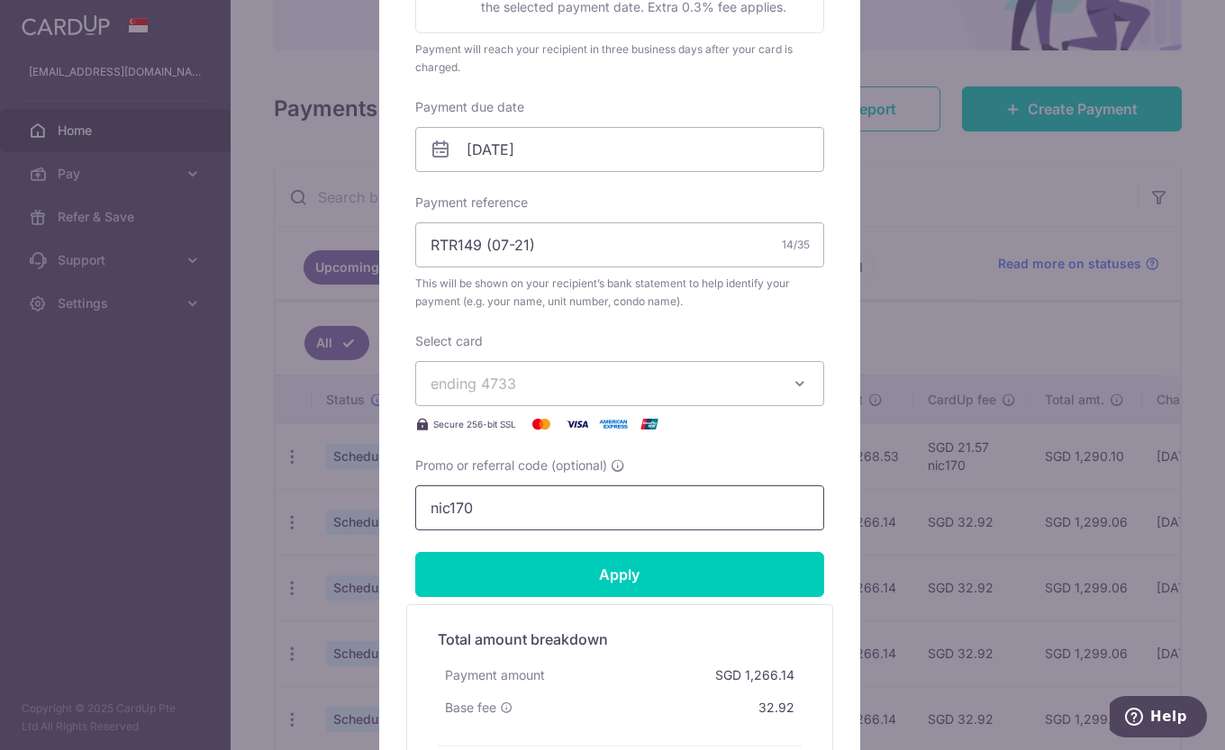
scroll to position [631, 0]
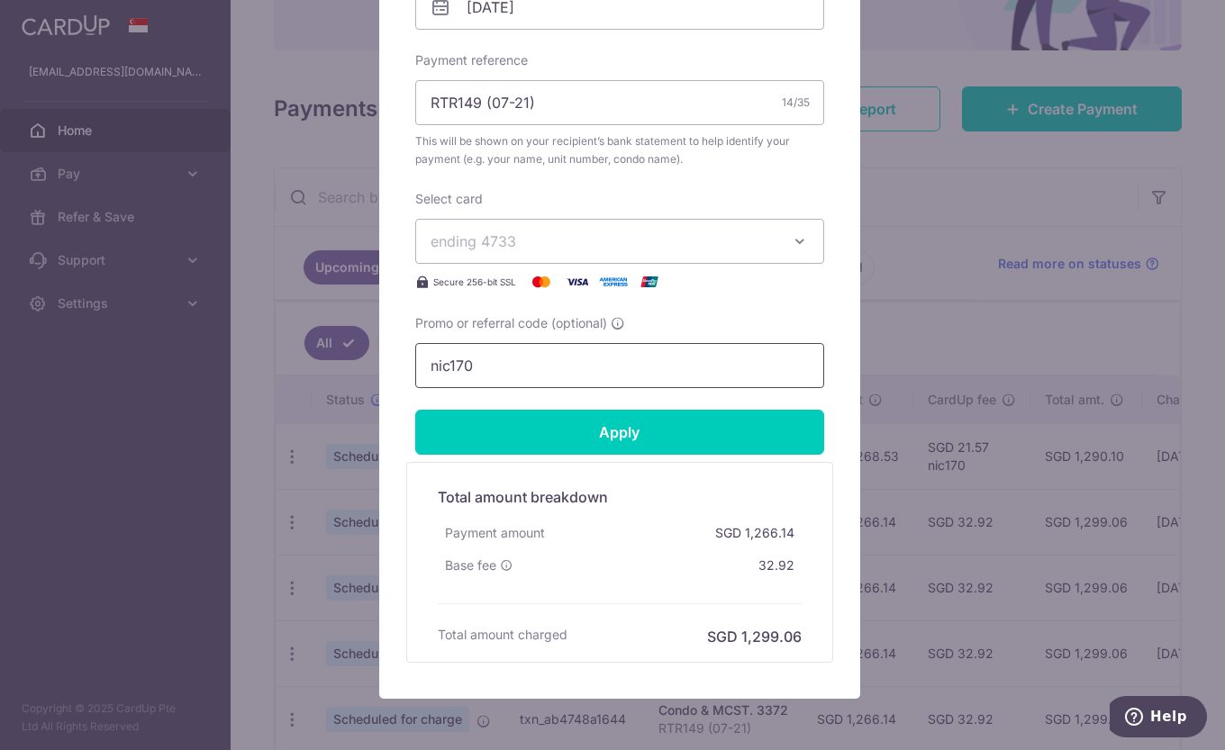
type input "nic170"
click at [674, 417] on input "Apply" at bounding box center [619, 432] width 409 height 45
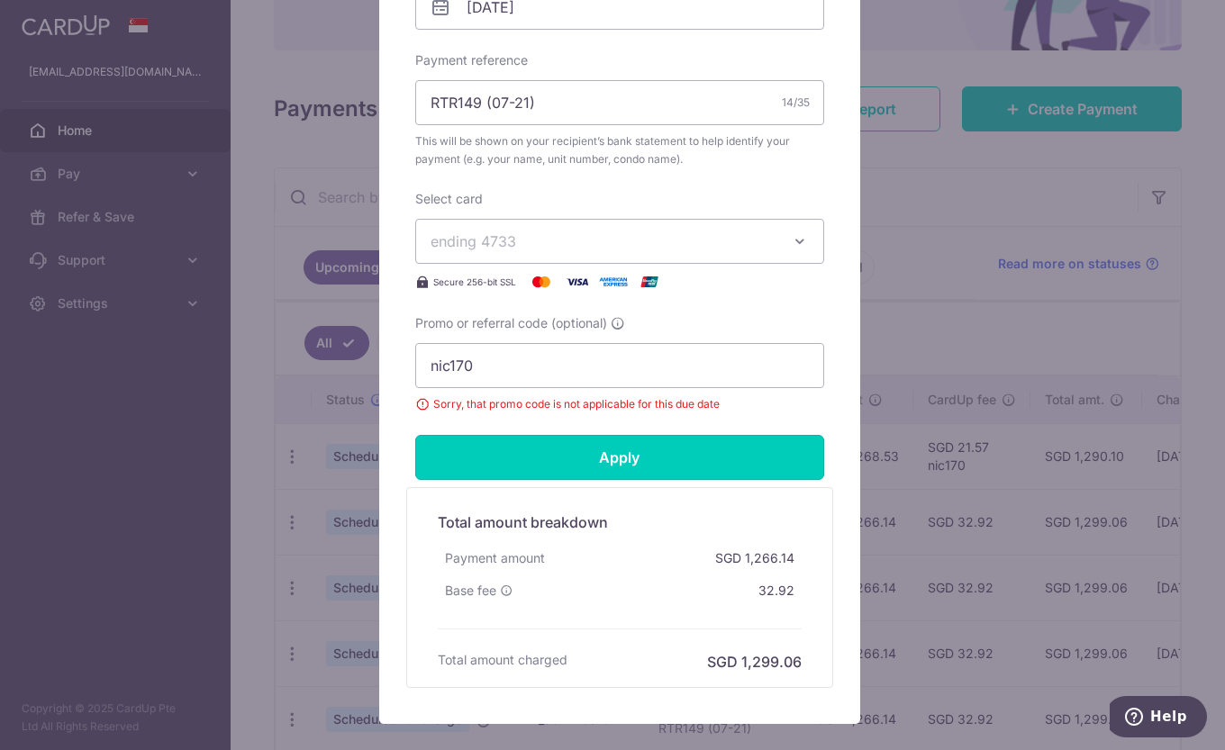
click at [733, 453] on input "Apply" at bounding box center [619, 457] width 409 height 45
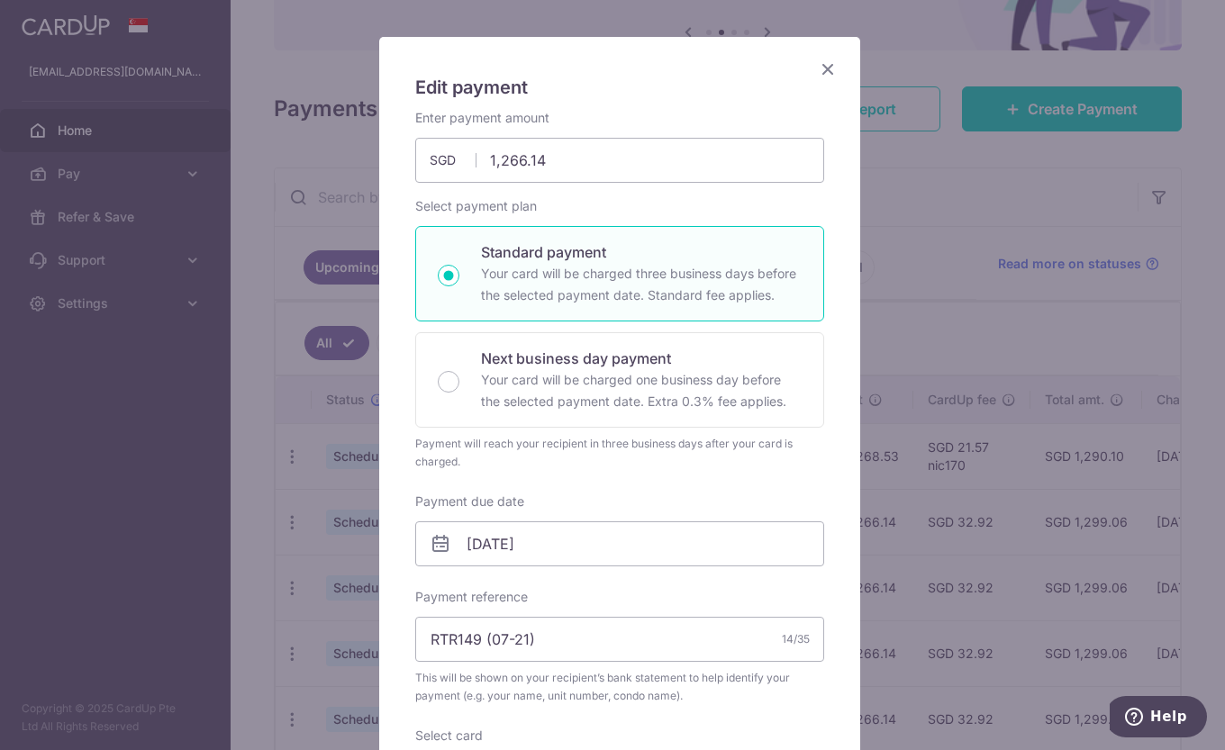
scroll to position [90, 0]
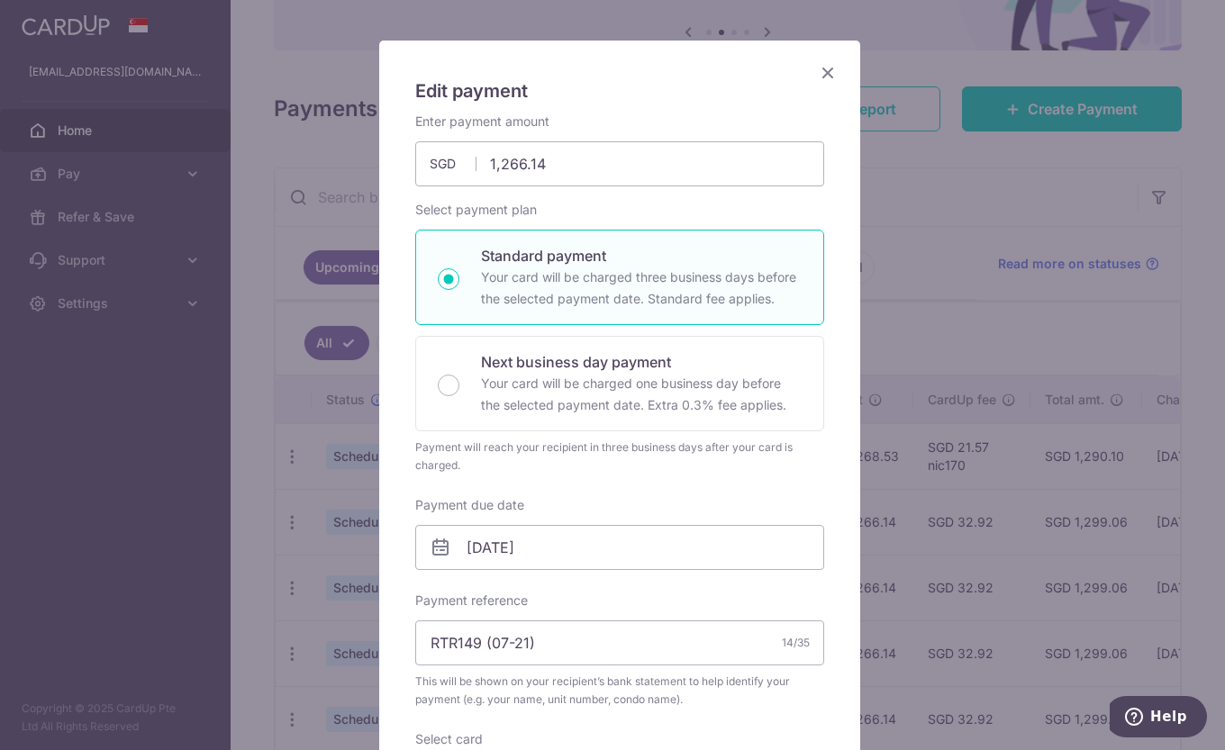
click at [817, 73] on icon "Close" at bounding box center [828, 72] width 22 height 23
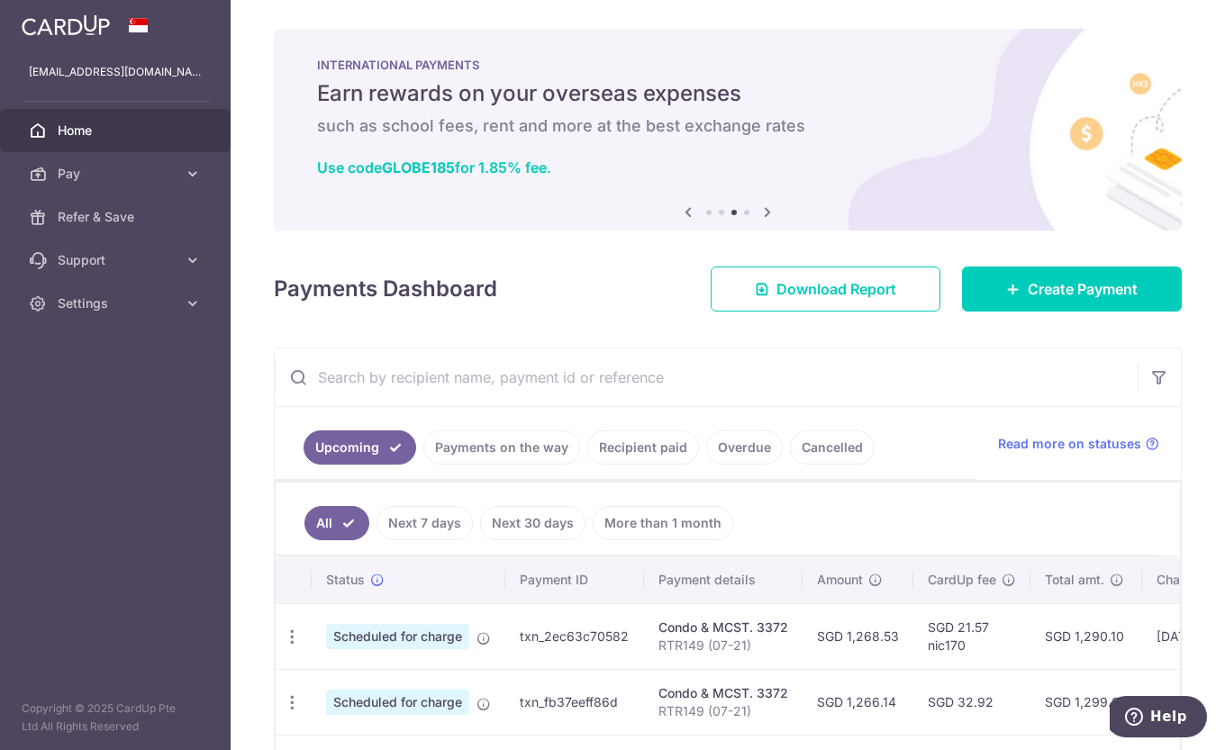
click at [183, 304] on link "Settings" at bounding box center [115, 303] width 231 height 43
click at [285, 637] on icon "button" at bounding box center [292, 637] width 19 height 19
click at [401, 697] on link "Update payment" at bounding box center [370, 686] width 187 height 43
radio input "true"
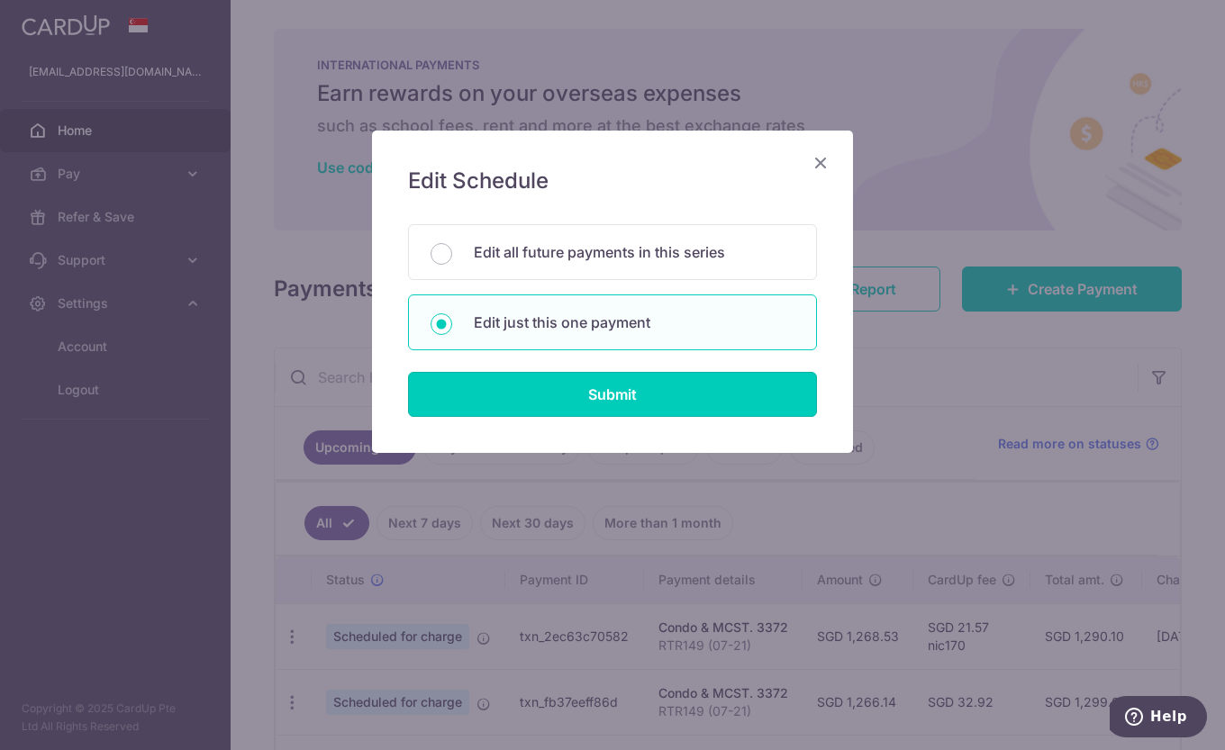
click at [620, 390] on input "Submit" at bounding box center [612, 394] width 409 height 45
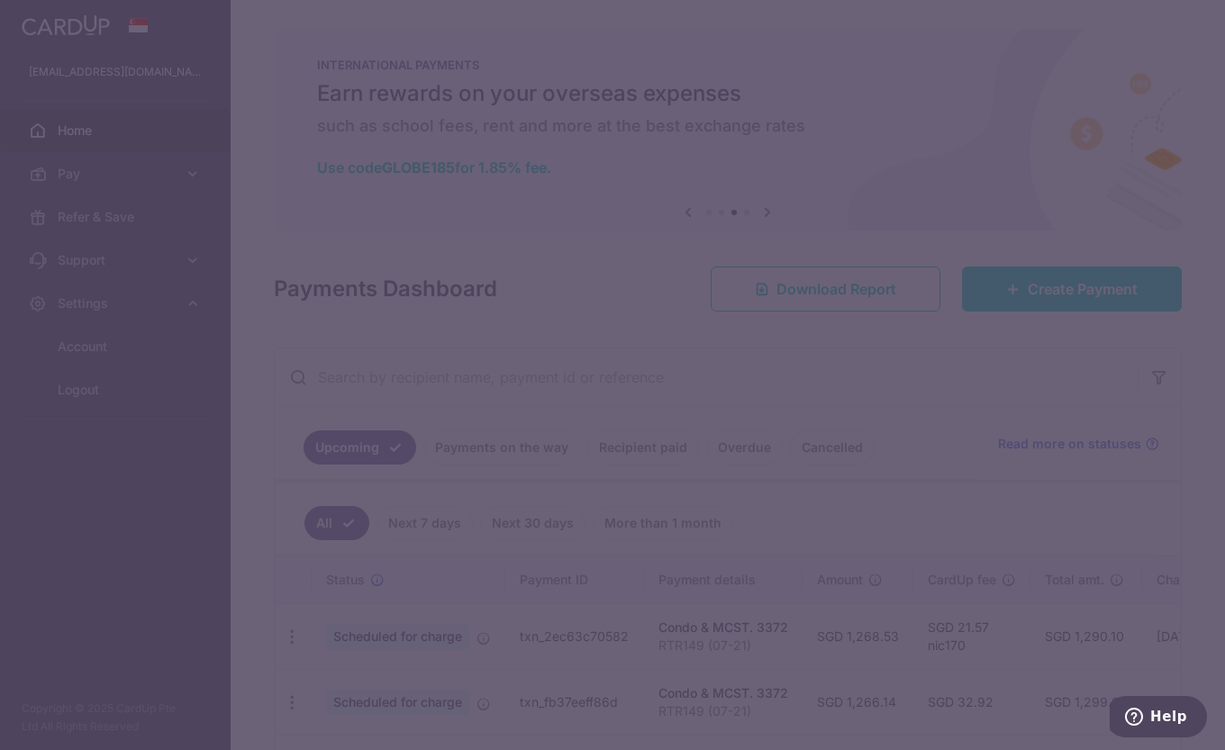
type input "nic170"
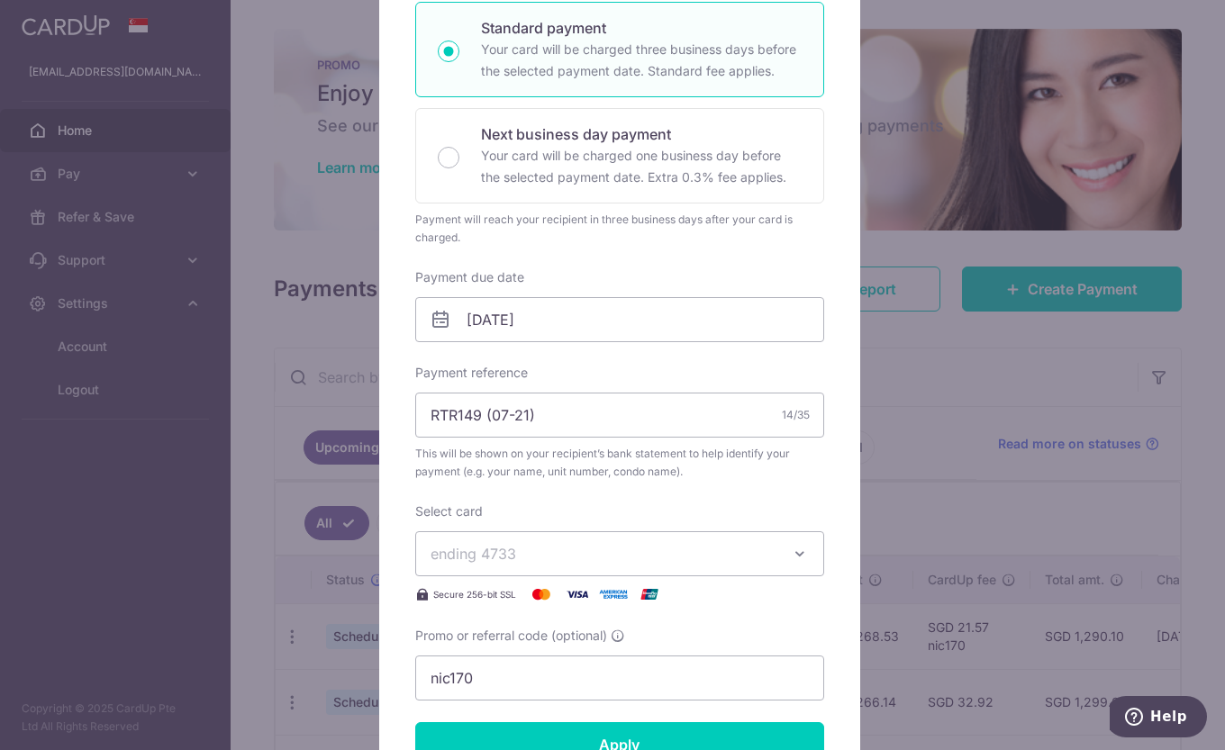
scroll to position [360, 0]
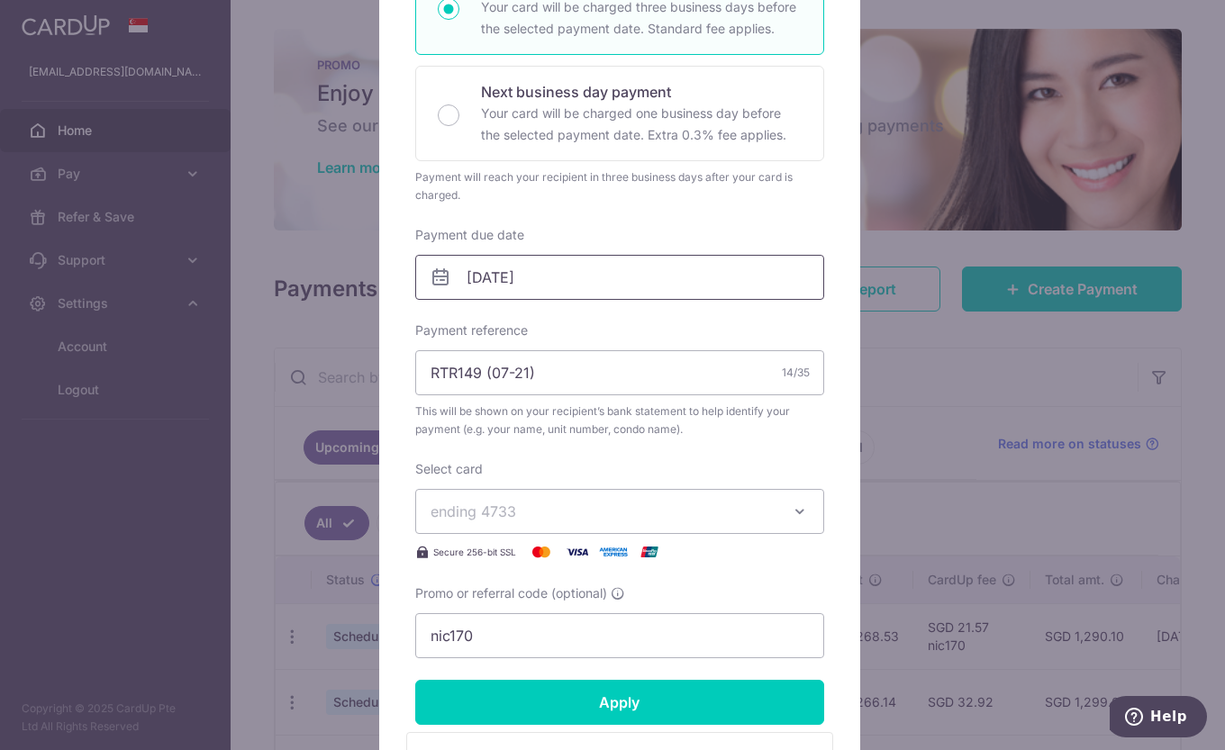
click at [606, 281] on input "05/10/2025" at bounding box center [619, 277] width 409 height 45
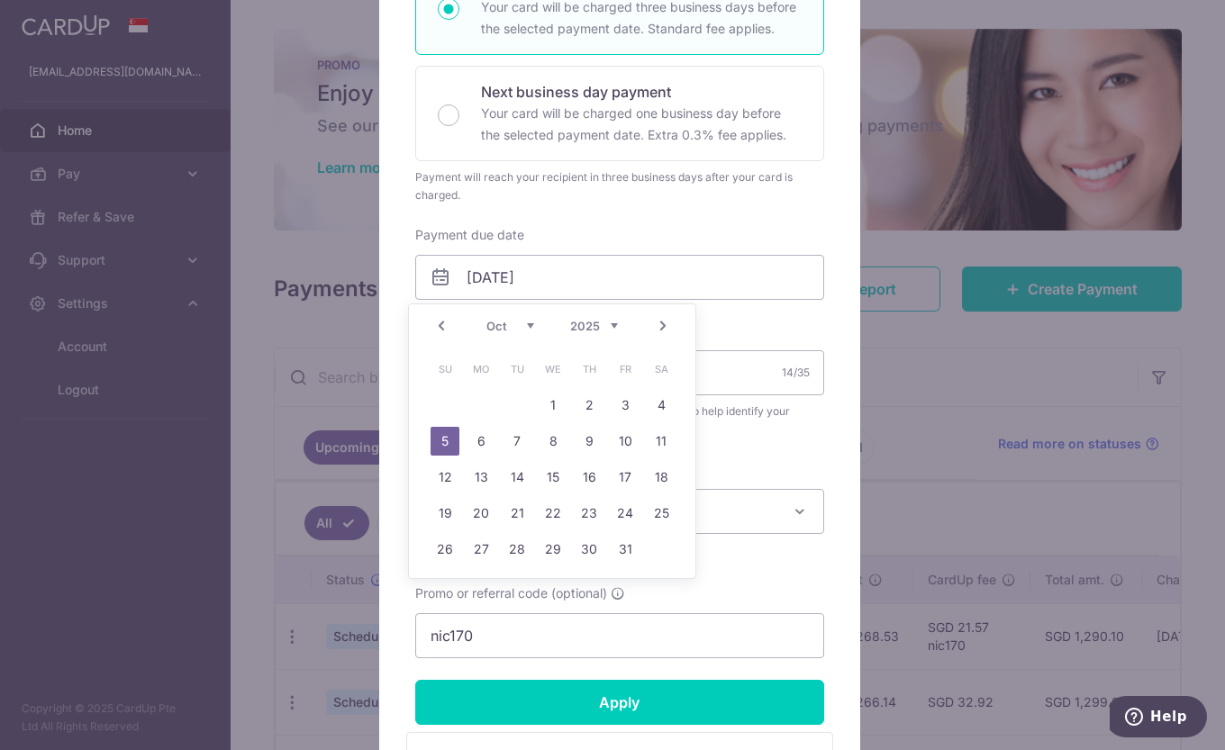
click at [447, 328] on link "Prev" at bounding box center [442, 326] width 22 height 22
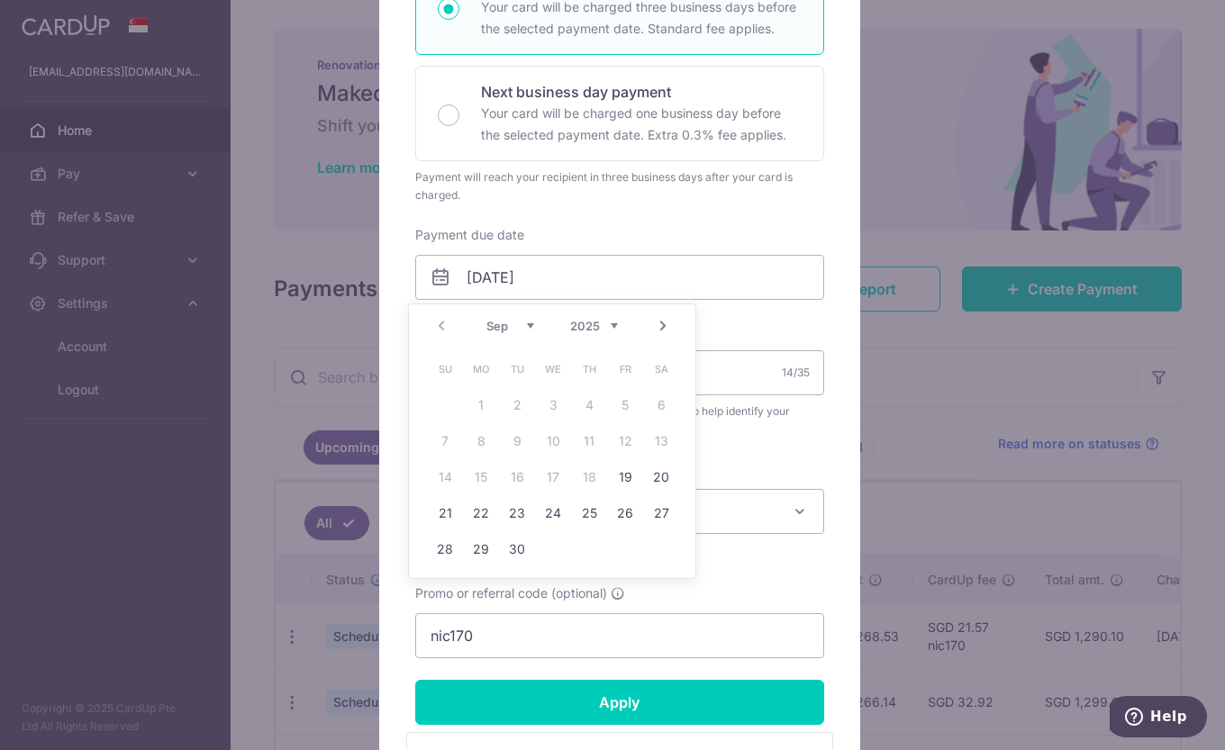
click at [917, 395] on div "Edit payment By clicking apply, you will make changes to all payments to 3372 s…" at bounding box center [612, 375] width 1225 height 750
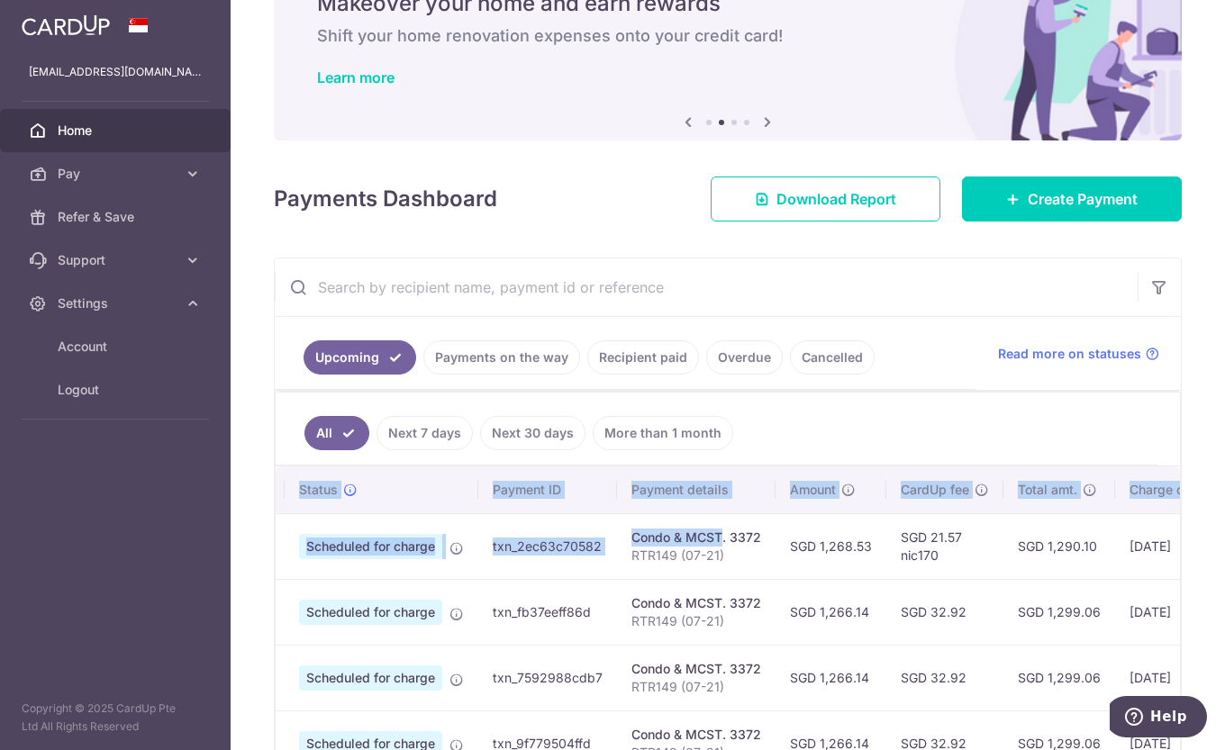
scroll to position [0, 0]
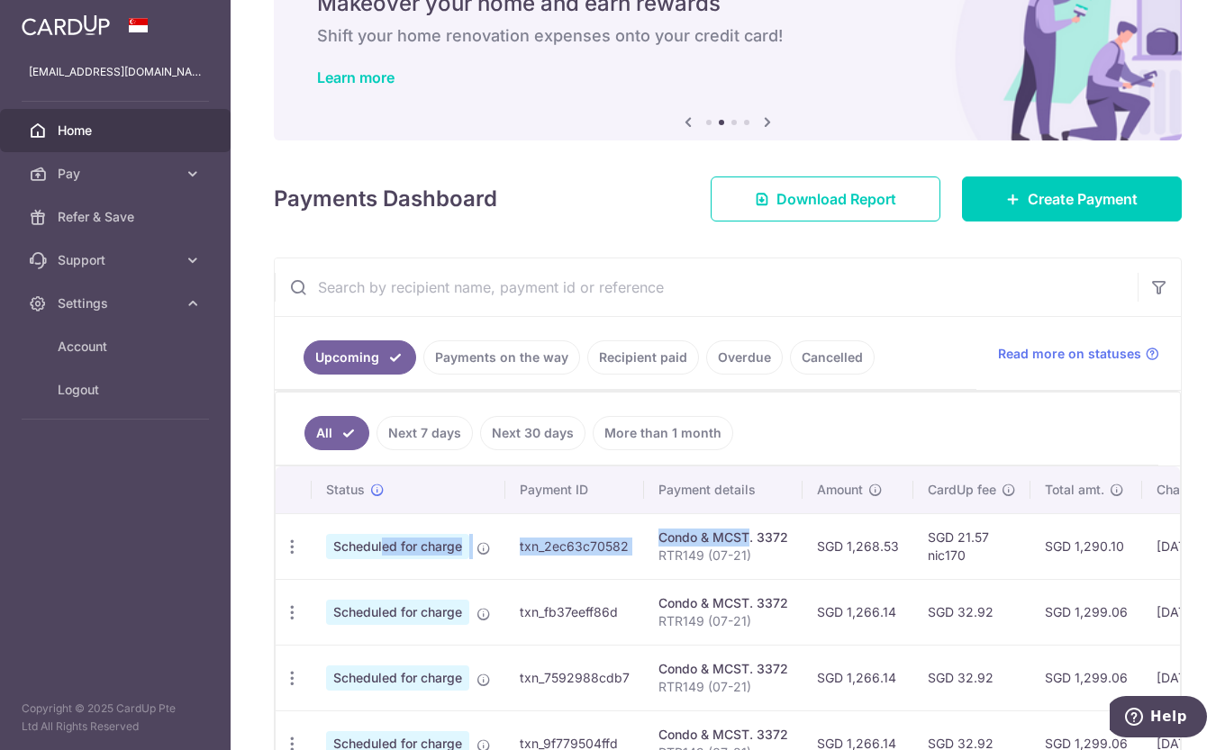
drag, startPoint x: 680, startPoint y: 537, endPoint x: 314, endPoint y: 563, distance: 366.7
click at [314, 563] on tr "Update payment Cancel payment Scheduled for charge txn_2ec63c70582 Condo & MCST…" at bounding box center [890, 546] width 1229 height 66
drag, startPoint x: 314, startPoint y: 563, endPoint x: 298, endPoint y: 562, distance: 16.2
click at [304, 563] on td "Update payment Cancel payment" at bounding box center [294, 546] width 36 height 66
click at [291, 548] on icon "button" at bounding box center [292, 547] width 19 height 19
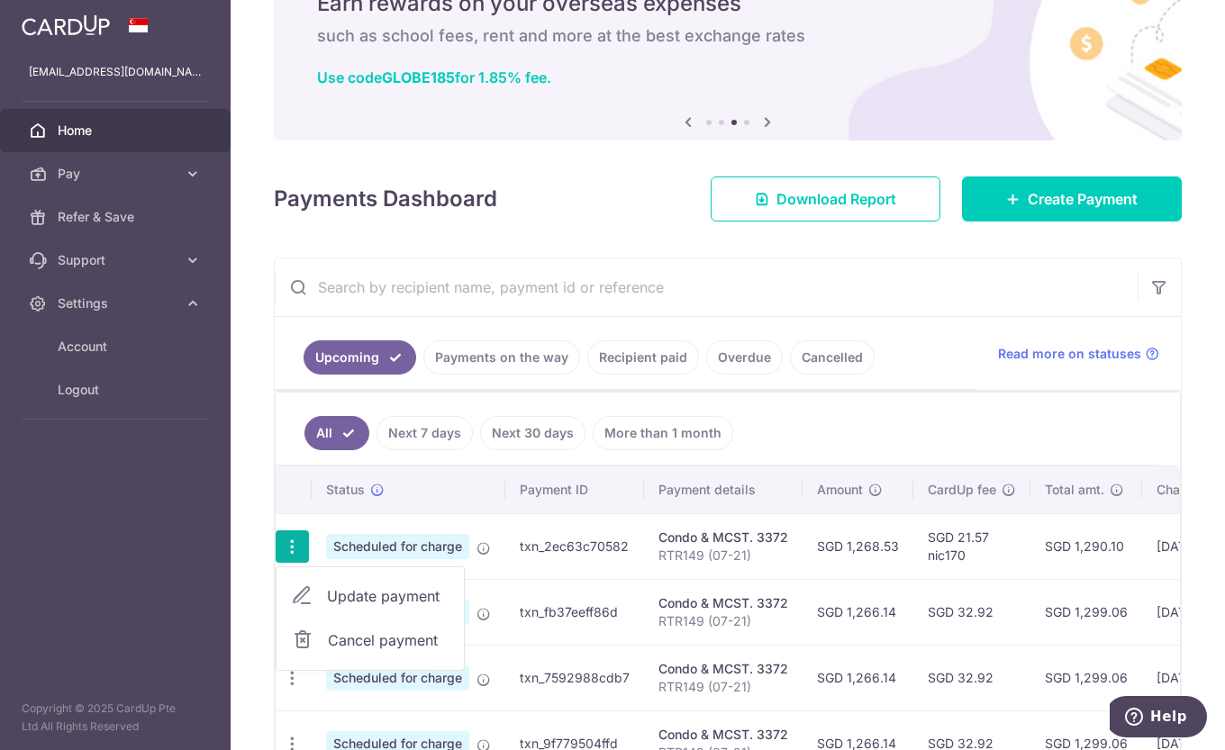
click at [391, 604] on span "Update payment" at bounding box center [388, 597] width 123 height 22
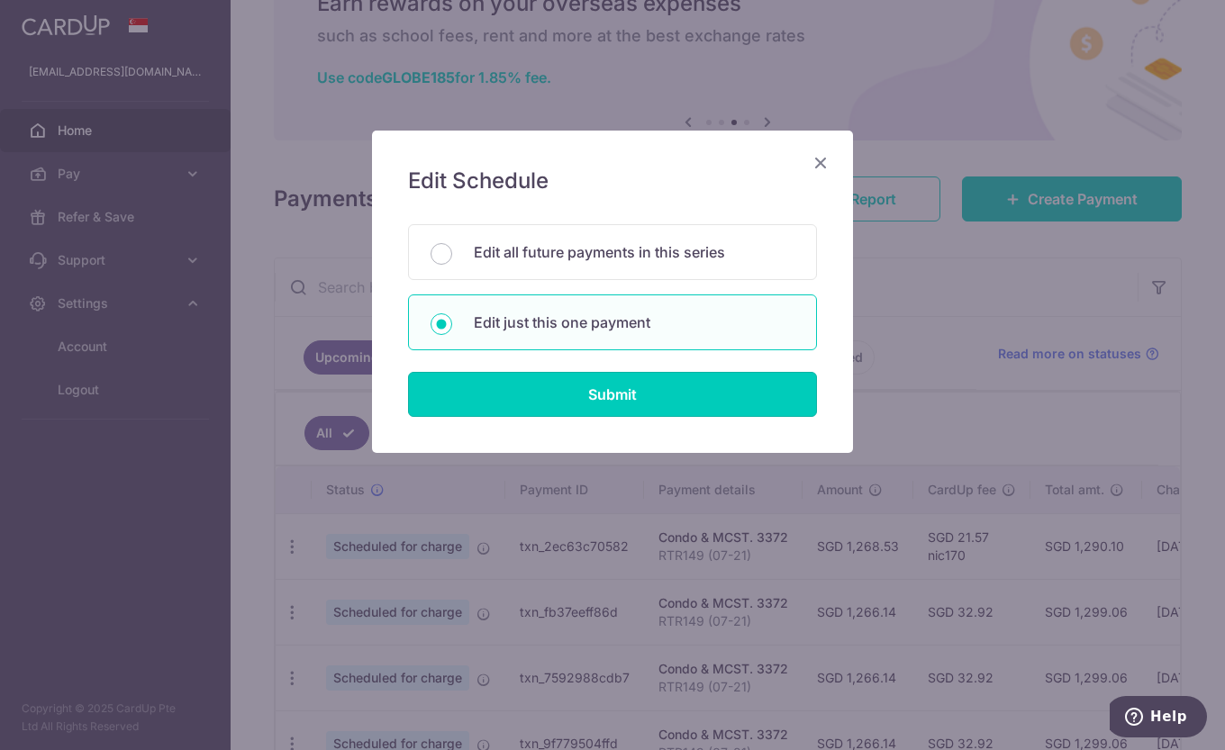
click at [549, 399] on input "Submit" at bounding box center [612, 394] width 409 height 45
radio input "true"
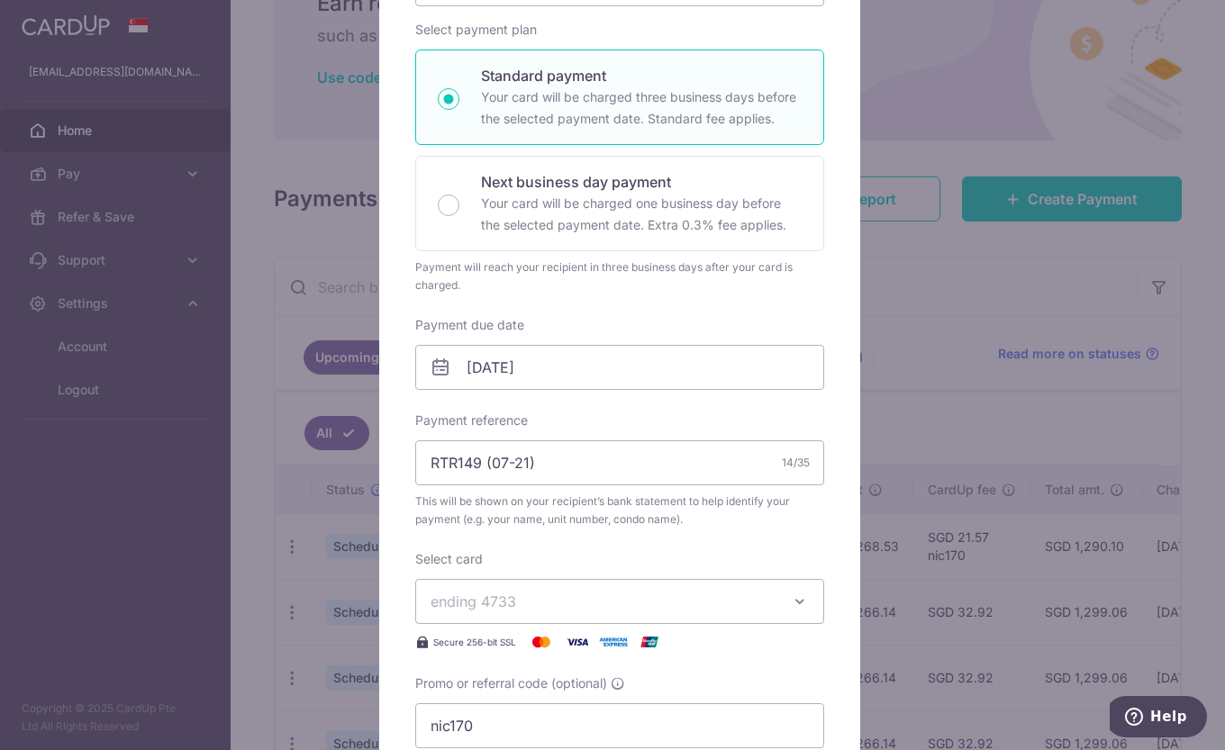
scroll to position [180, 0]
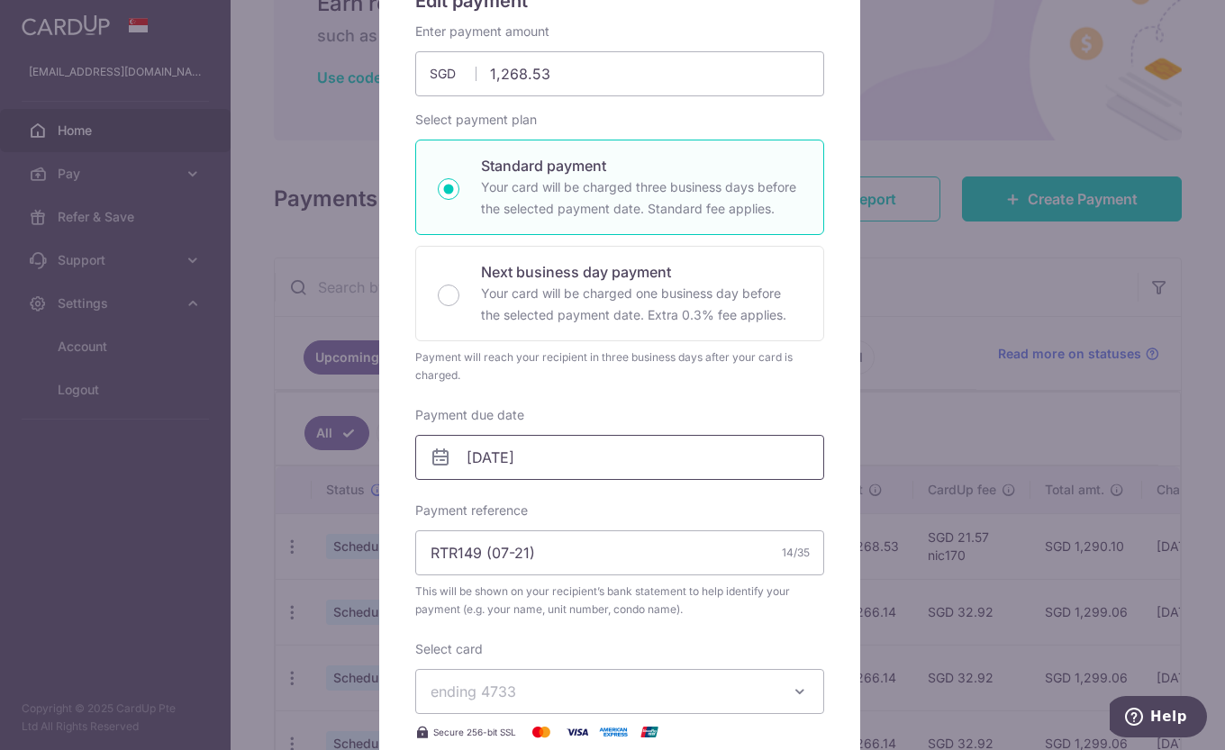
click at [578, 450] on input "05/10/2025" at bounding box center [619, 457] width 409 height 45
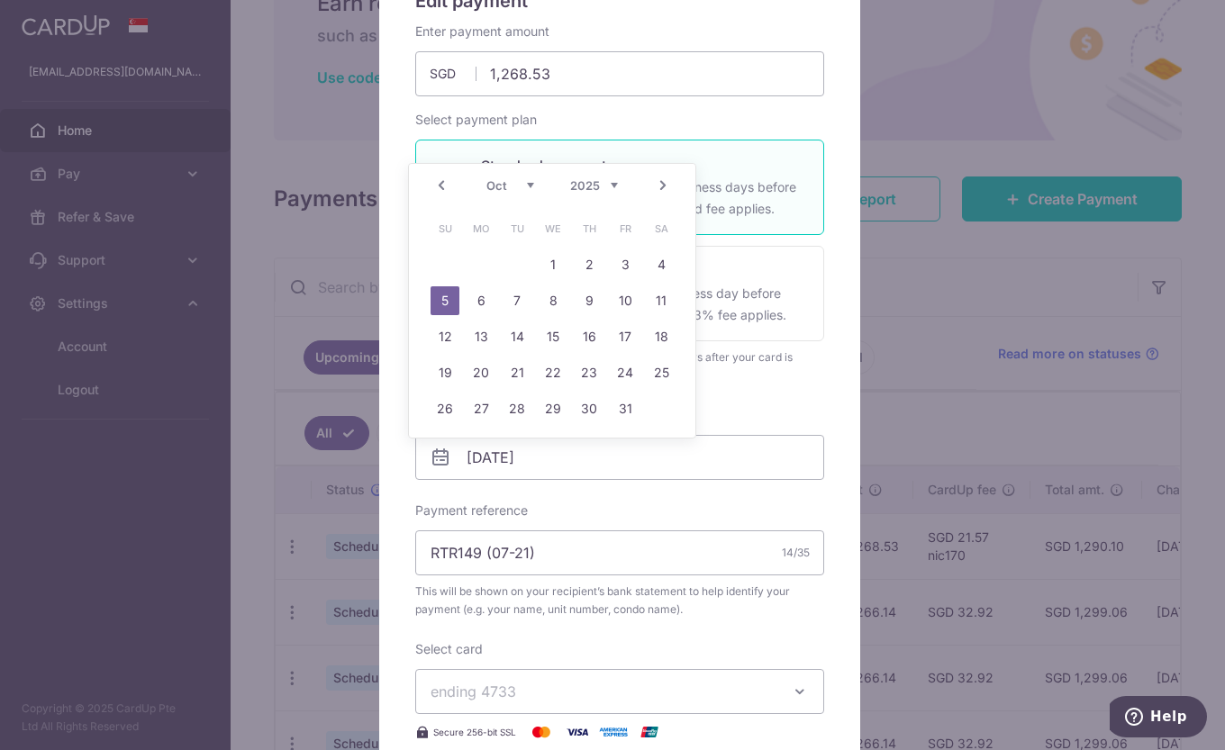
click at [448, 193] on link "Prev" at bounding box center [442, 186] width 22 height 22
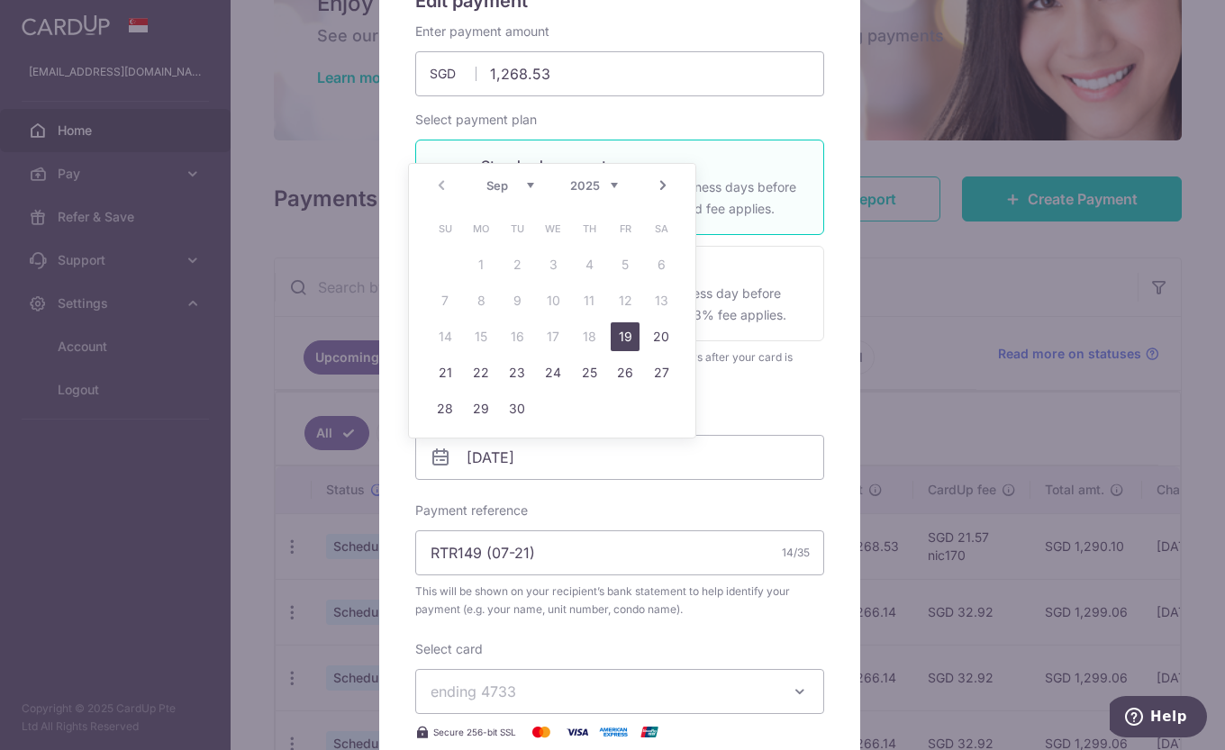
click at [635, 344] on link "19" at bounding box center [625, 336] width 29 height 29
type input "19/09/2025"
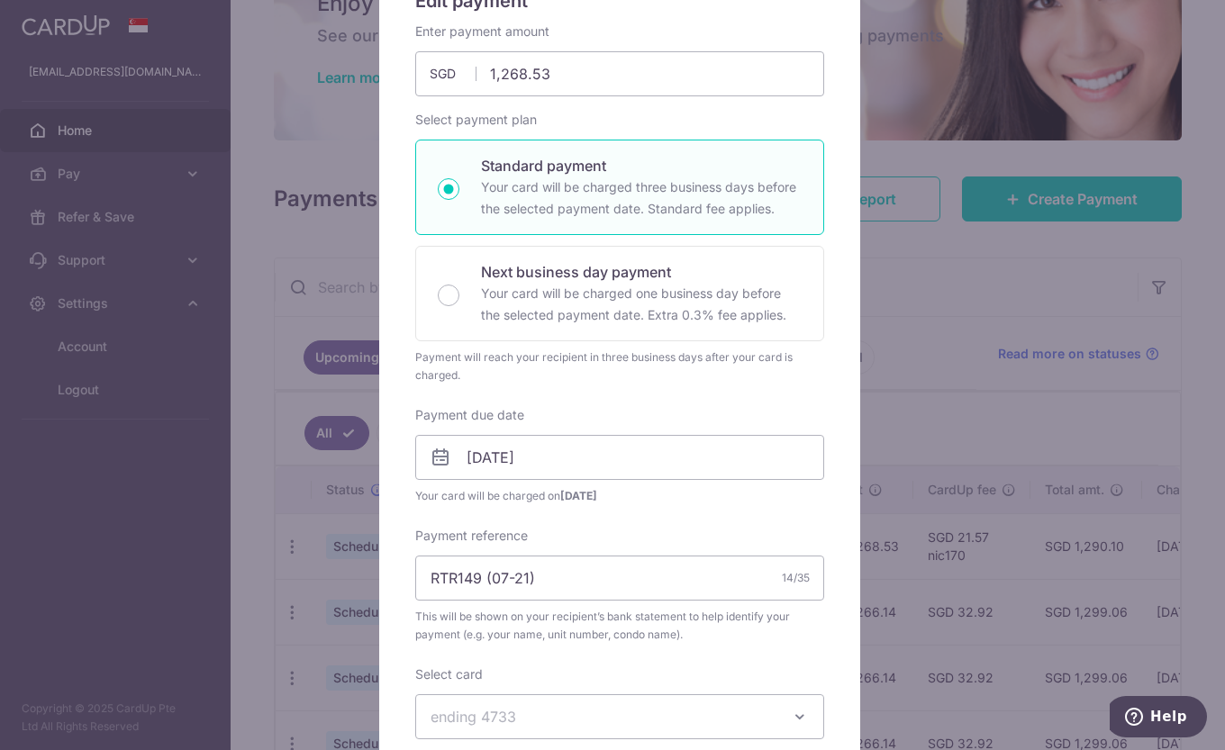
drag, startPoint x: 635, startPoint y: 344, endPoint x: 820, endPoint y: 309, distance: 188.0
click at [822, 304] on div "Edit payment By clicking apply, you will make changes to all payments to 3372 s…" at bounding box center [619, 562] width 481 height 1224
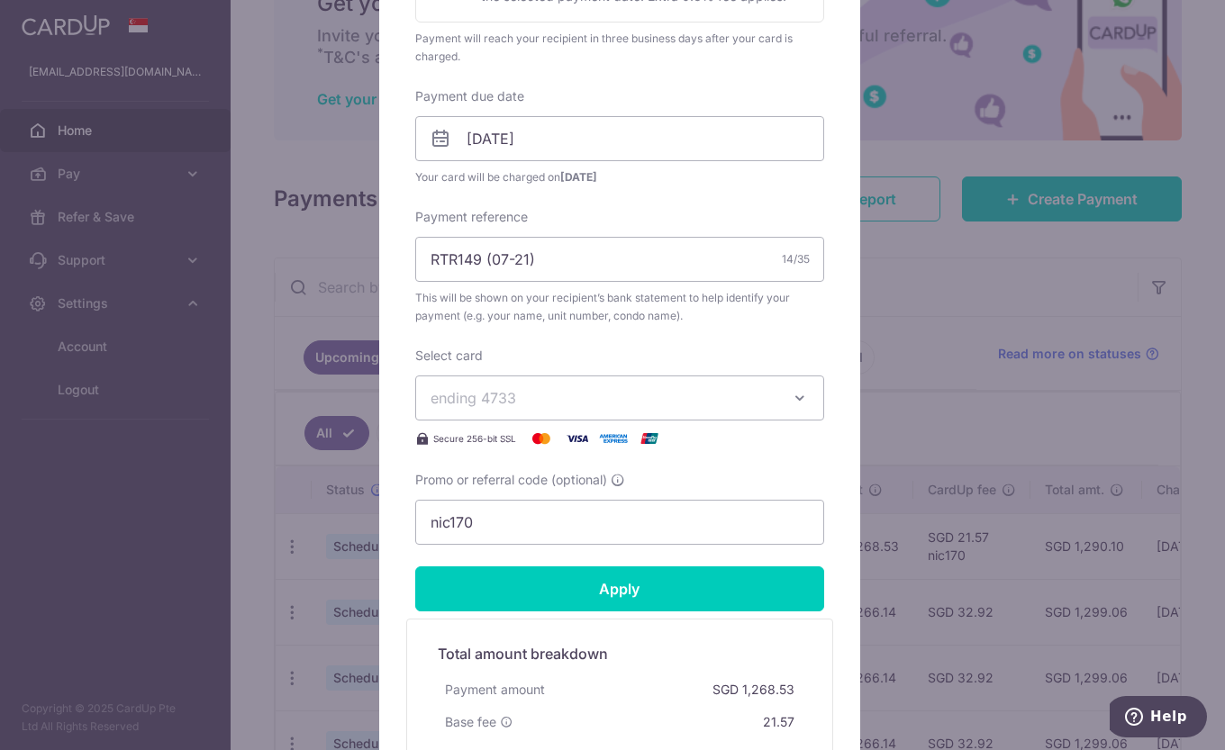
scroll to position [645, 0]
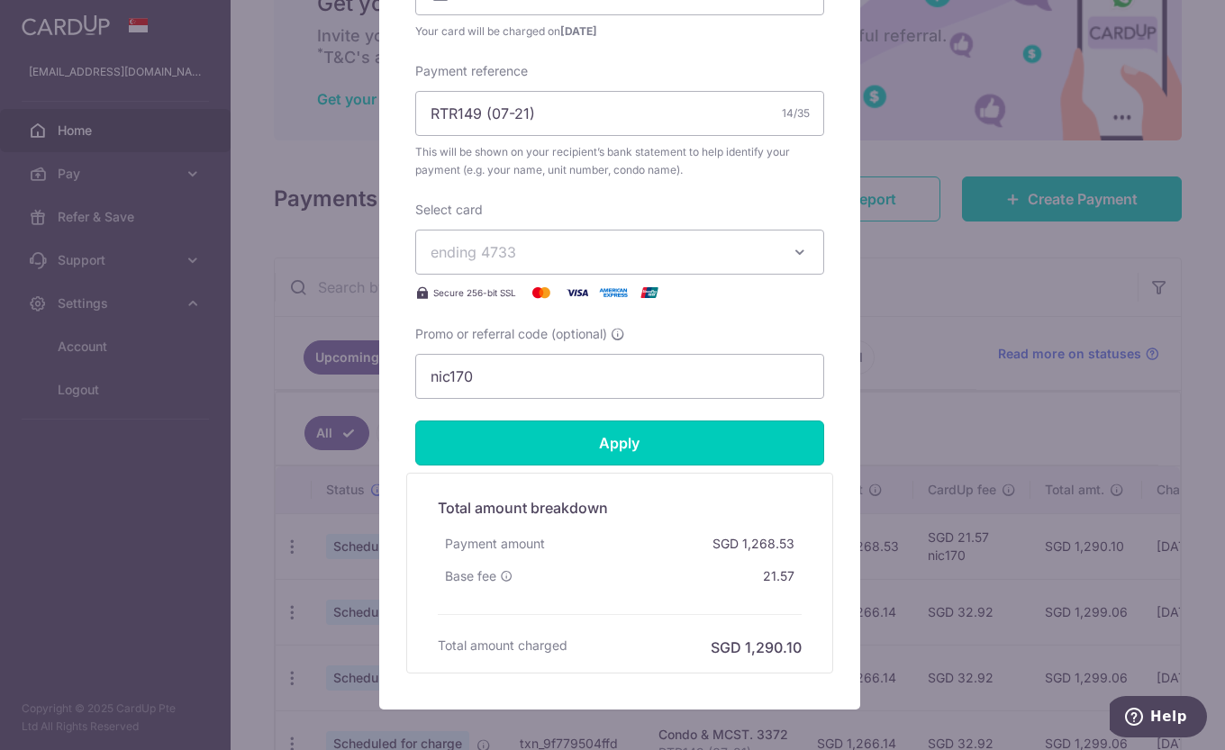
click at [676, 436] on input "Apply" at bounding box center [619, 443] width 409 height 45
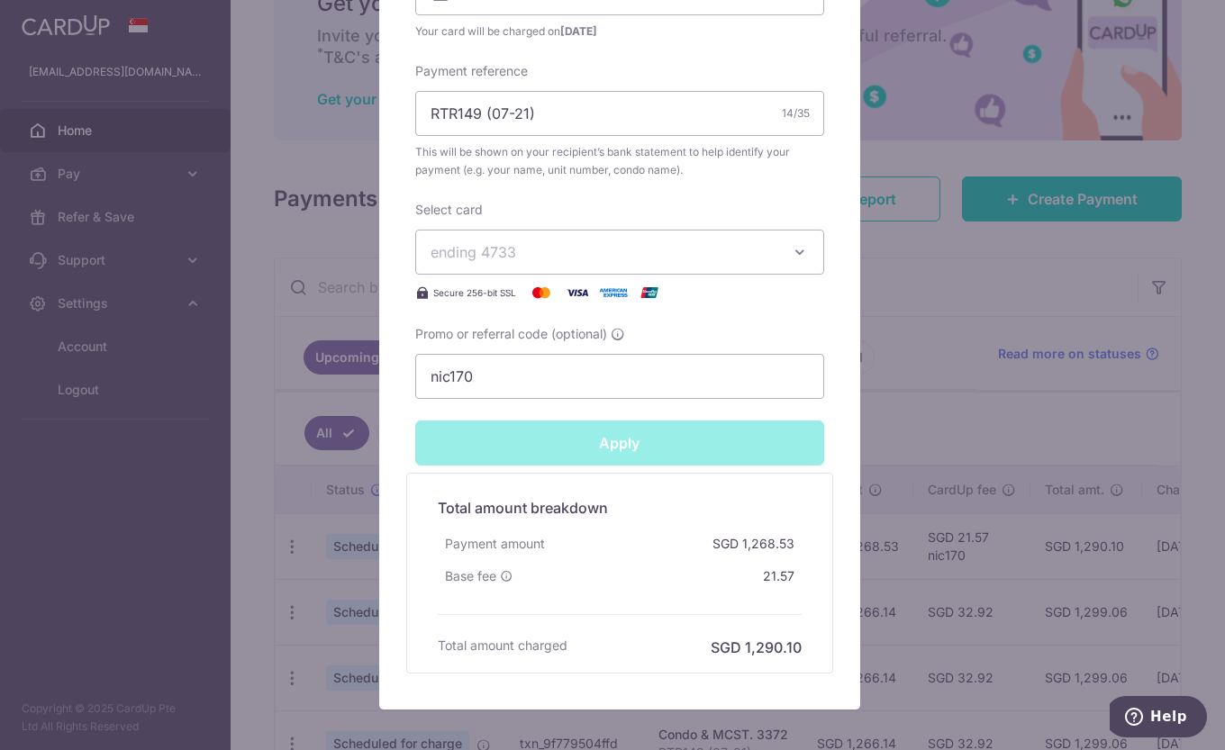
type input "Successfully Applied"
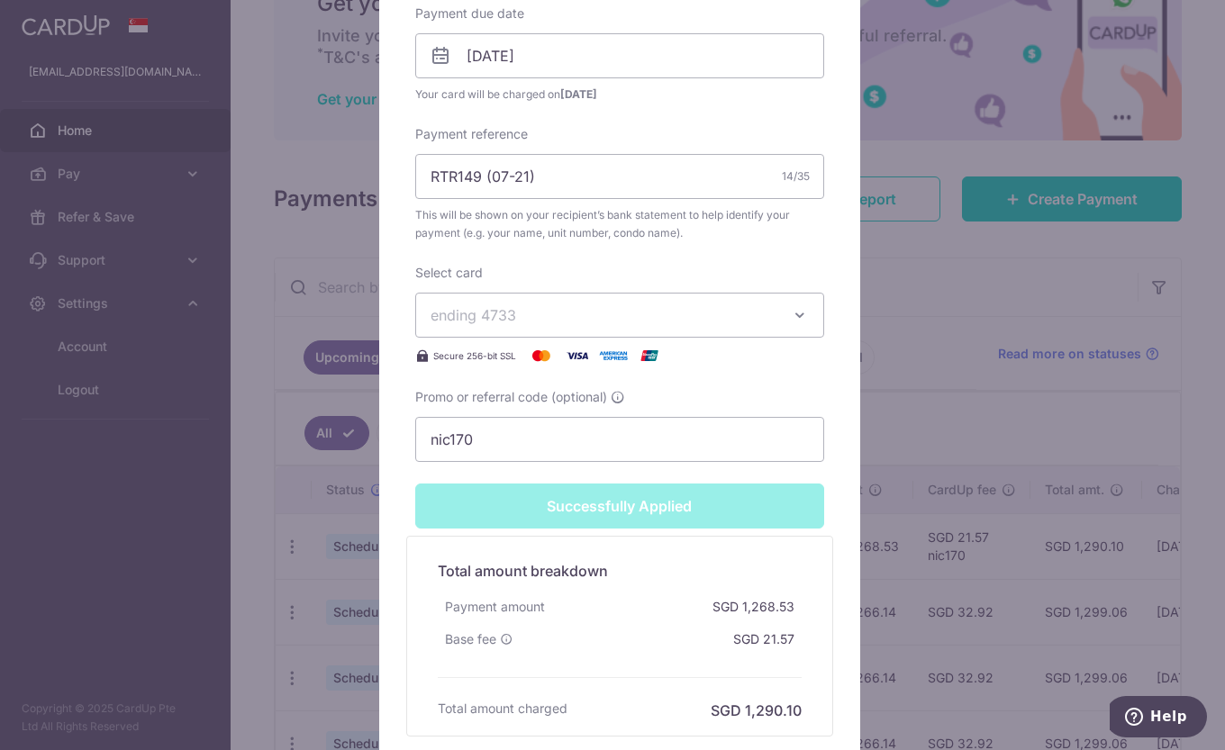
scroll to position [708, 0]
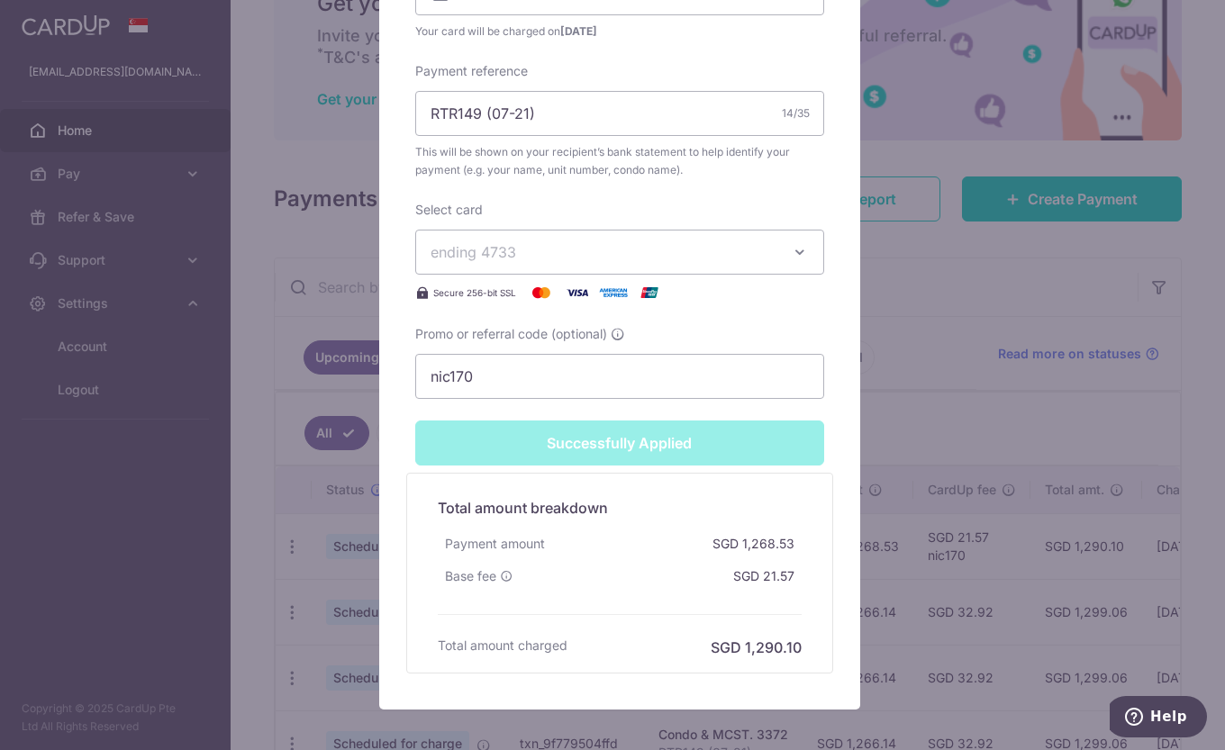
click at [893, 385] on div "Edit payment By clicking apply, you will make changes to all payments to 3372 s…" at bounding box center [612, 375] width 1225 height 750
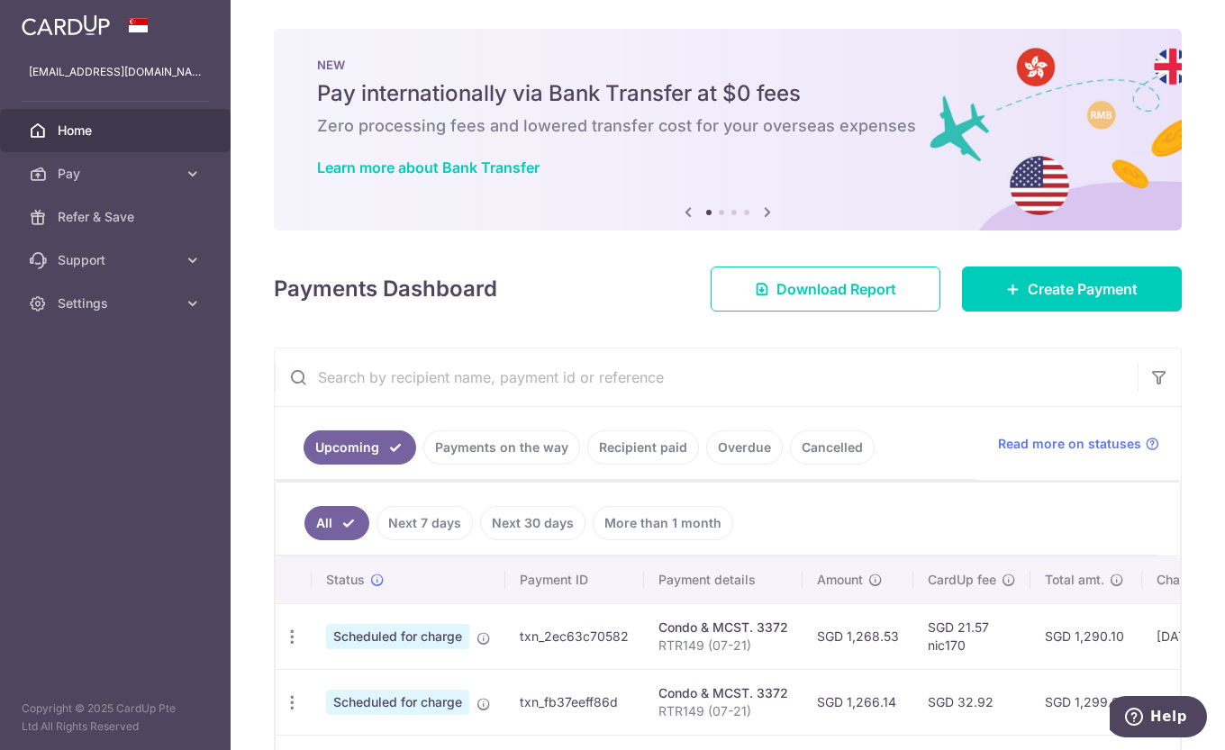
click at [178, 301] on link "Settings" at bounding box center [115, 303] width 231 height 43
click at [94, 390] on span "Logout" at bounding box center [117, 390] width 119 height 18
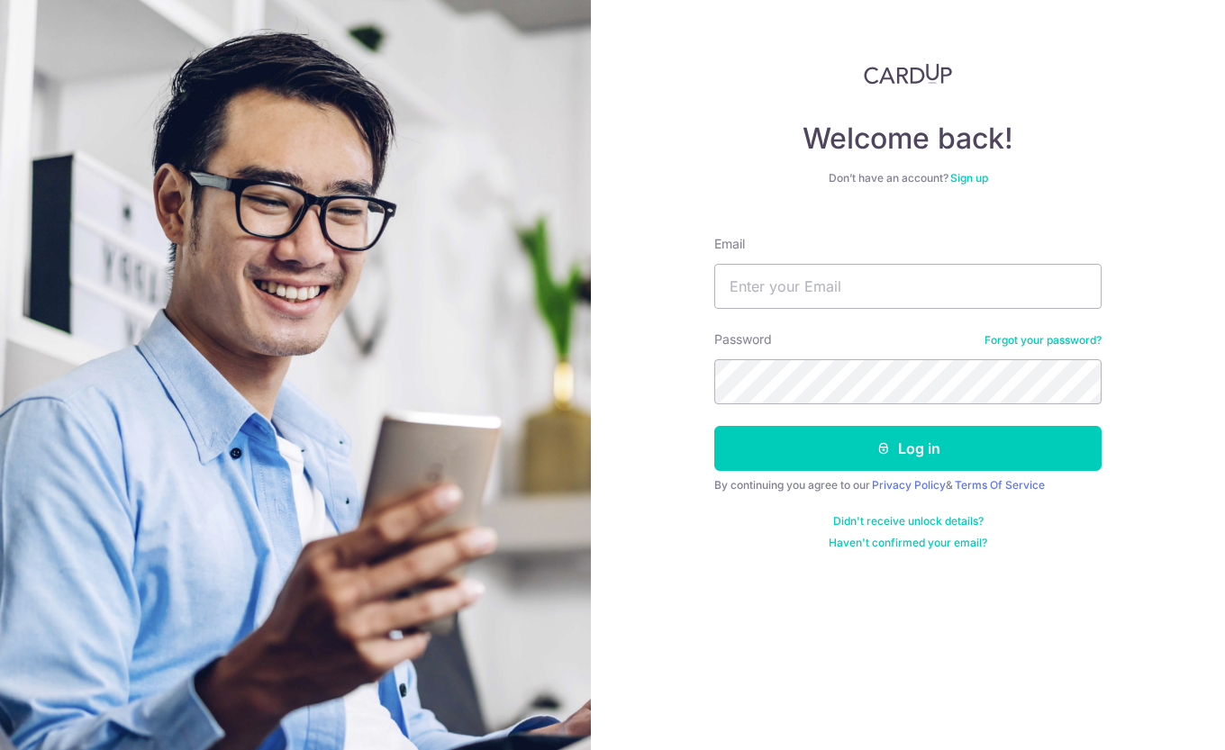
click at [776, 285] on input "Email" at bounding box center [907, 286] width 387 height 45
type input "[EMAIL_ADDRESS][DOMAIN_NAME]"
click at [714, 426] on button "Log in" at bounding box center [907, 448] width 387 height 45
